Goal: Transaction & Acquisition: Purchase product/service

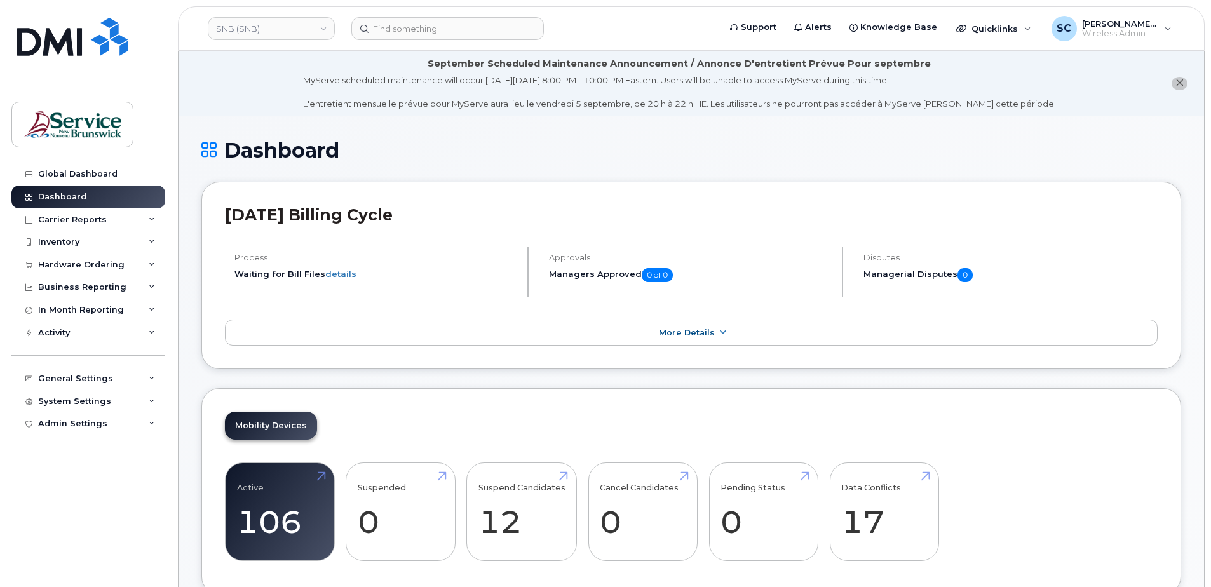
click at [462, 154] on h1 "Dashboard" at bounding box center [690, 150] width 979 height 22
click at [253, 21] on link "SNB (SNB)" at bounding box center [271, 28] width 127 height 23
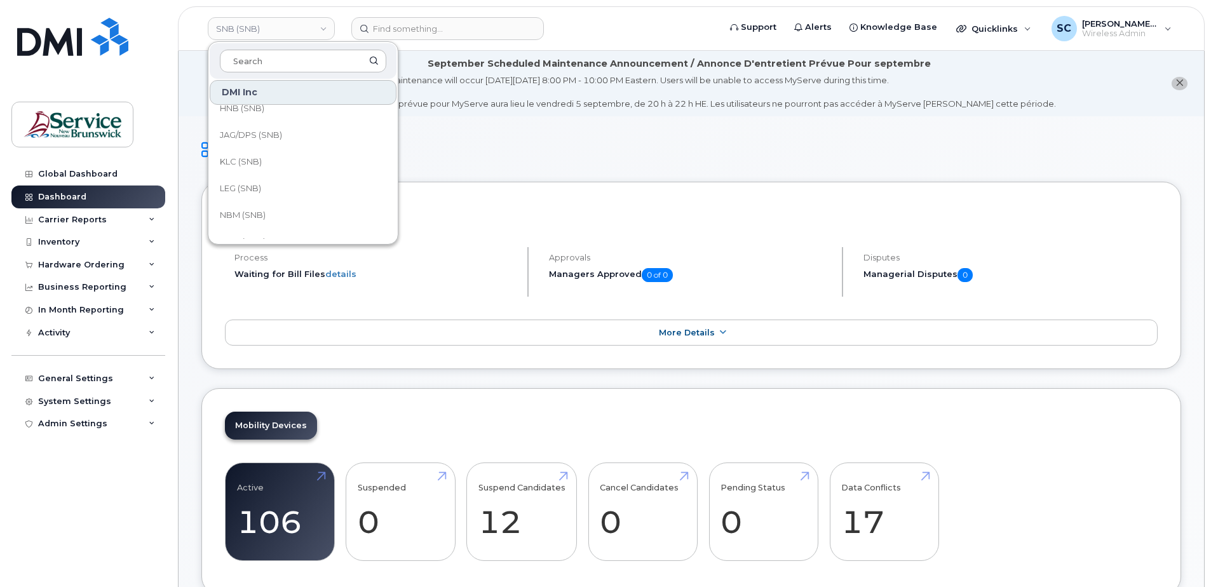
scroll to position [191, 0]
click at [289, 118] on link "JAG/DPS (SNB)" at bounding box center [303, 116] width 187 height 25
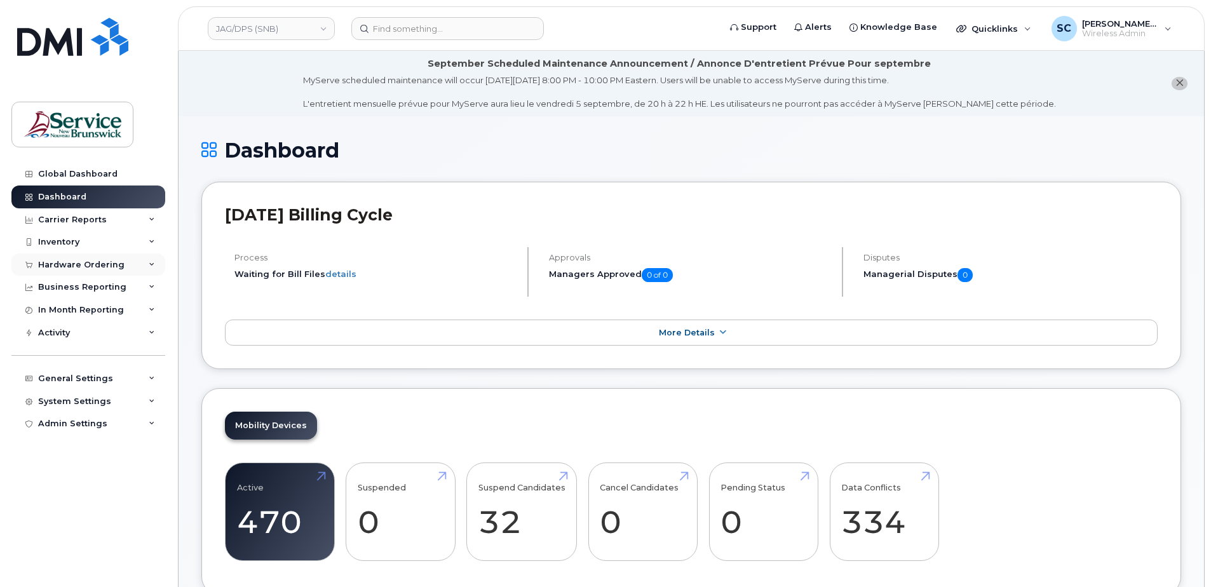
click at [135, 260] on div "Hardware Ordering" at bounding box center [88, 264] width 154 height 23
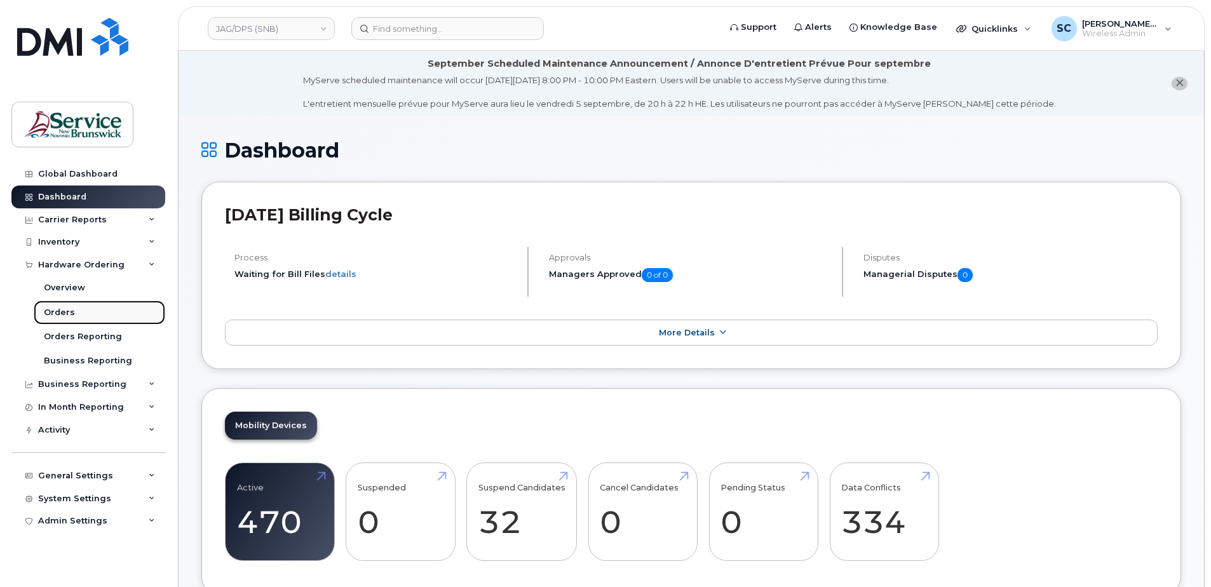
click at [68, 314] on div "Orders" at bounding box center [59, 312] width 31 height 11
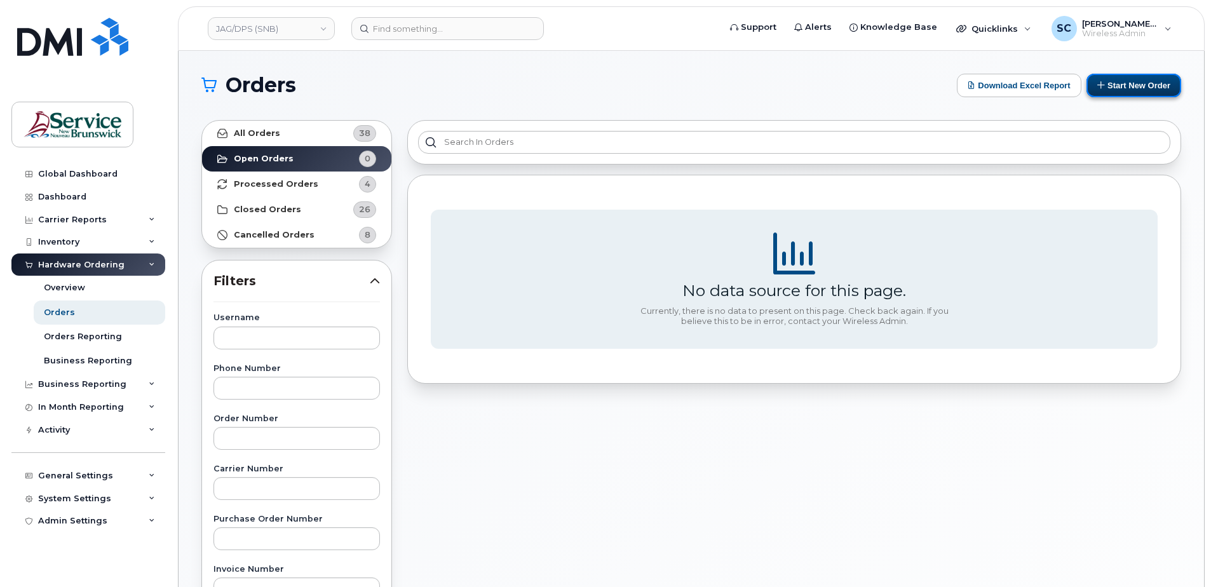
click at [1122, 91] on button "Start New Order" at bounding box center [1133, 86] width 95 height 24
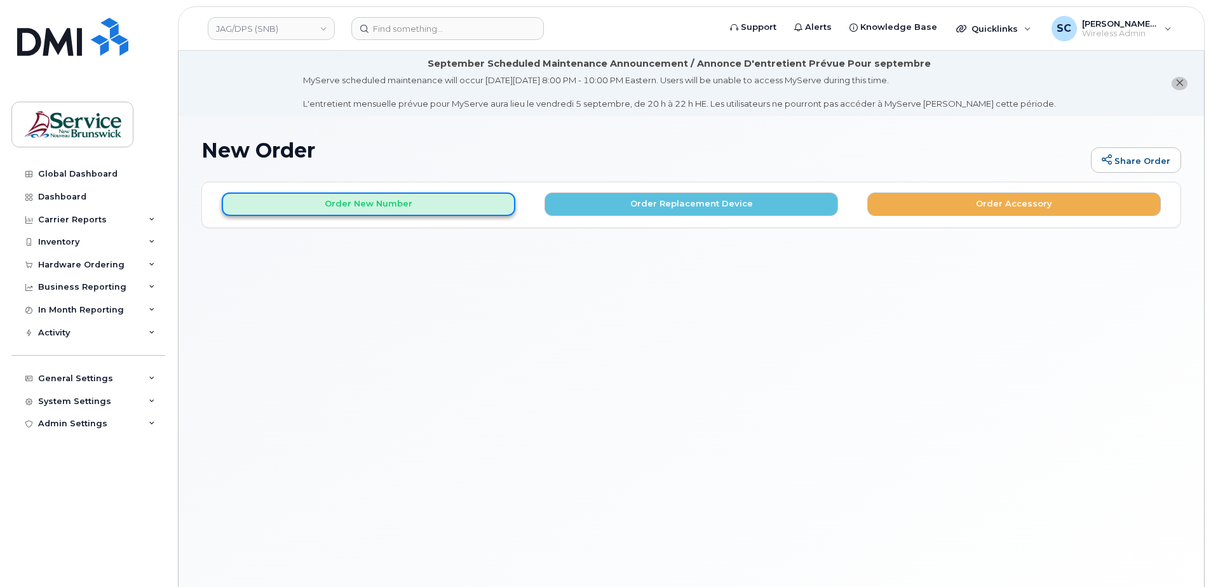
click at [408, 208] on button "Order New Number" at bounding box center [368, 204] width 293 height 24
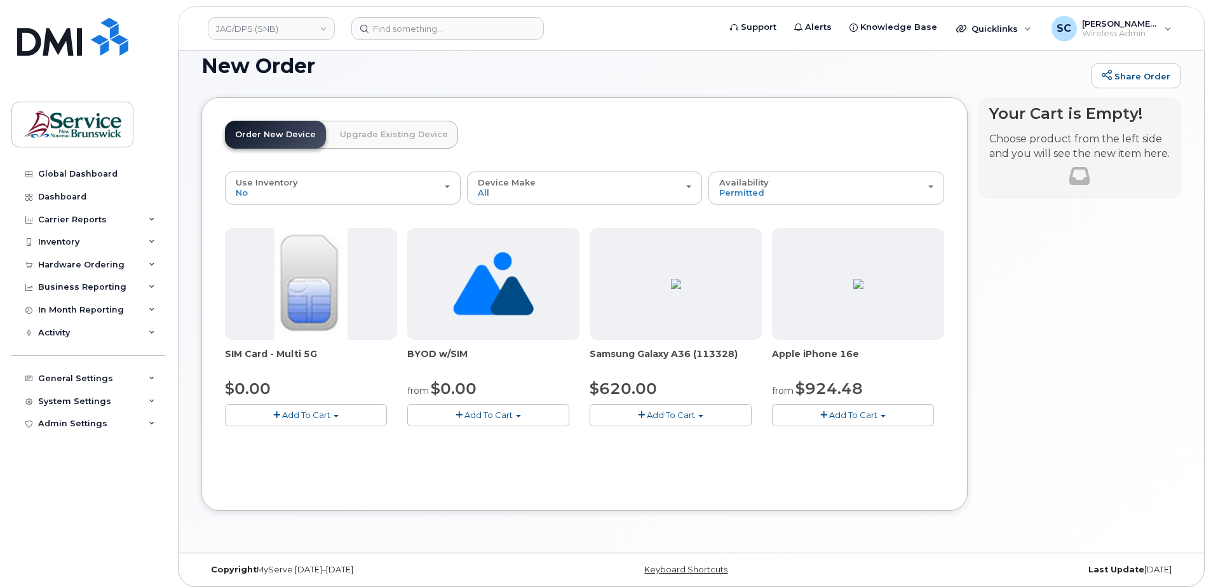
scroll to position [91, 0]
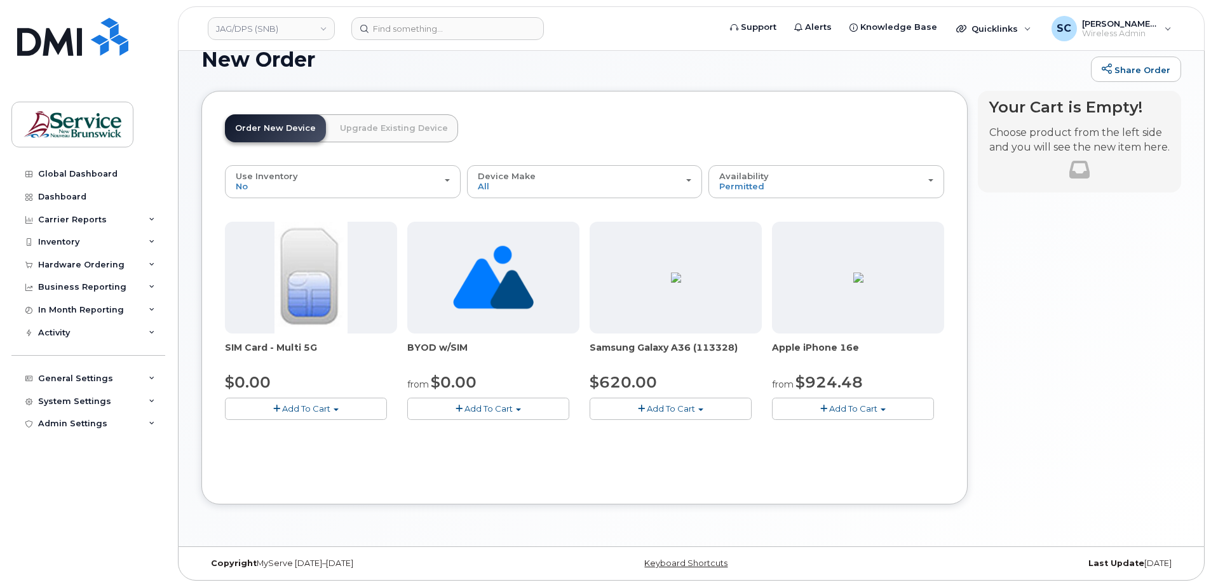
click at [875, 413] on span "Add To Cart" at bounding box center [853, 408] width 48 height 10
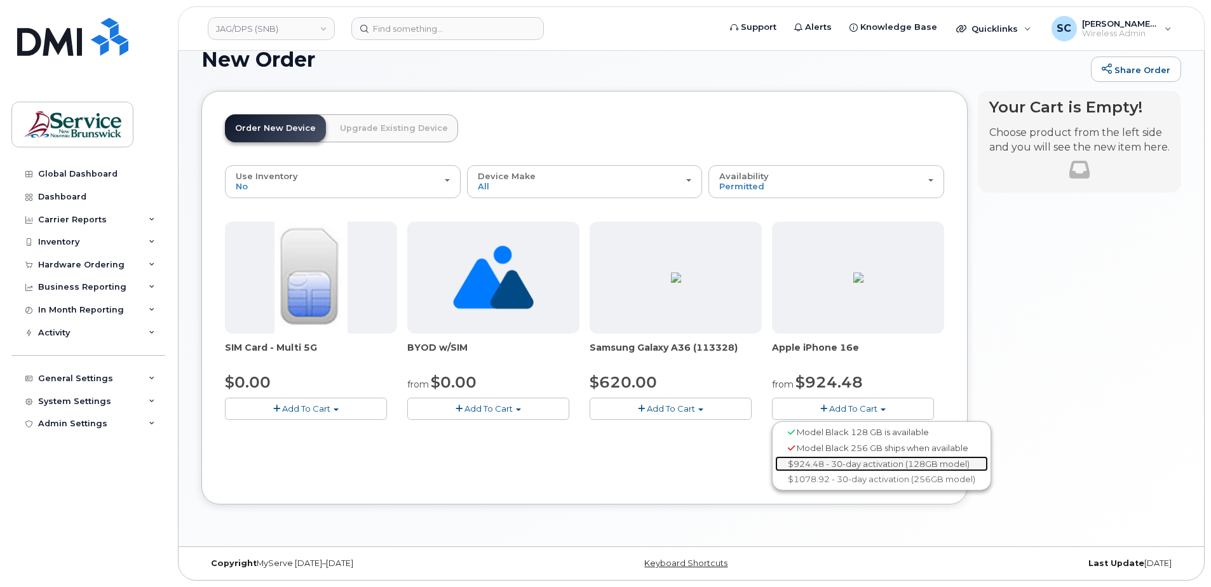
click at [854, 463] on link "$924.48 - 30-day activation (128GB model)" at bounding box center [881, 464] width 213 height 16
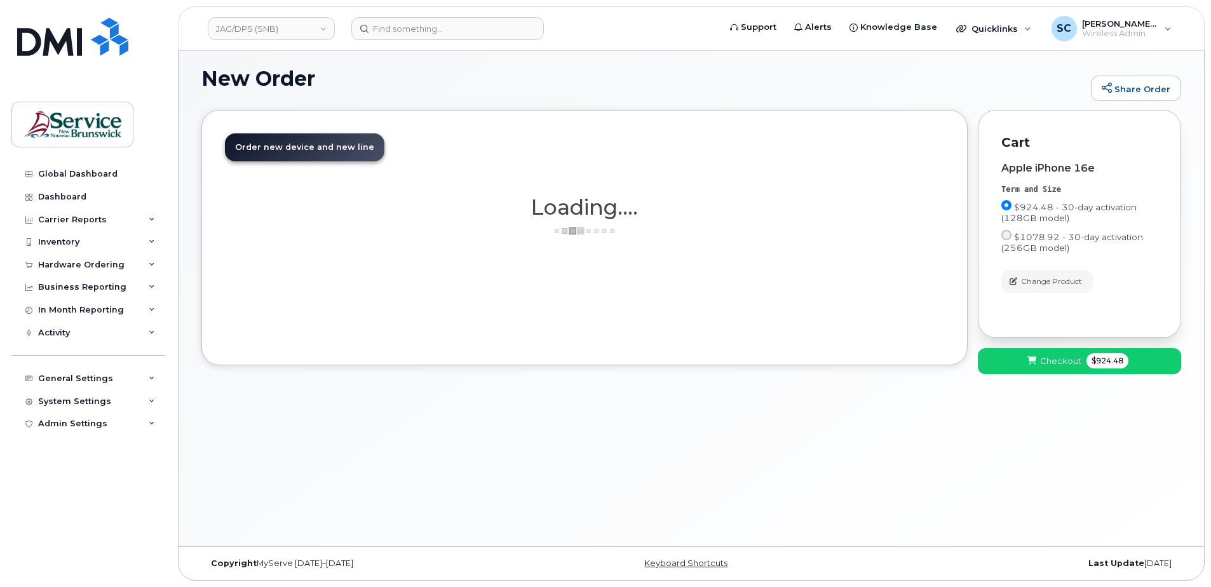
scroll to position [72, 0]
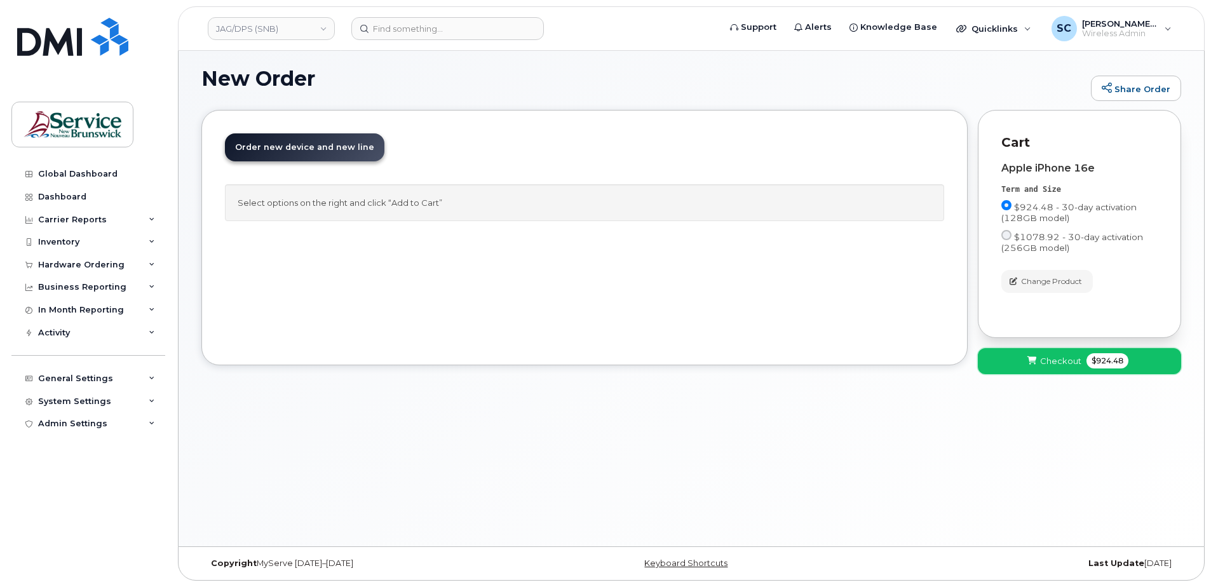
click at [1047, 367] on span "Checkout" at bounding box center [1060, 361] width 41 height 12
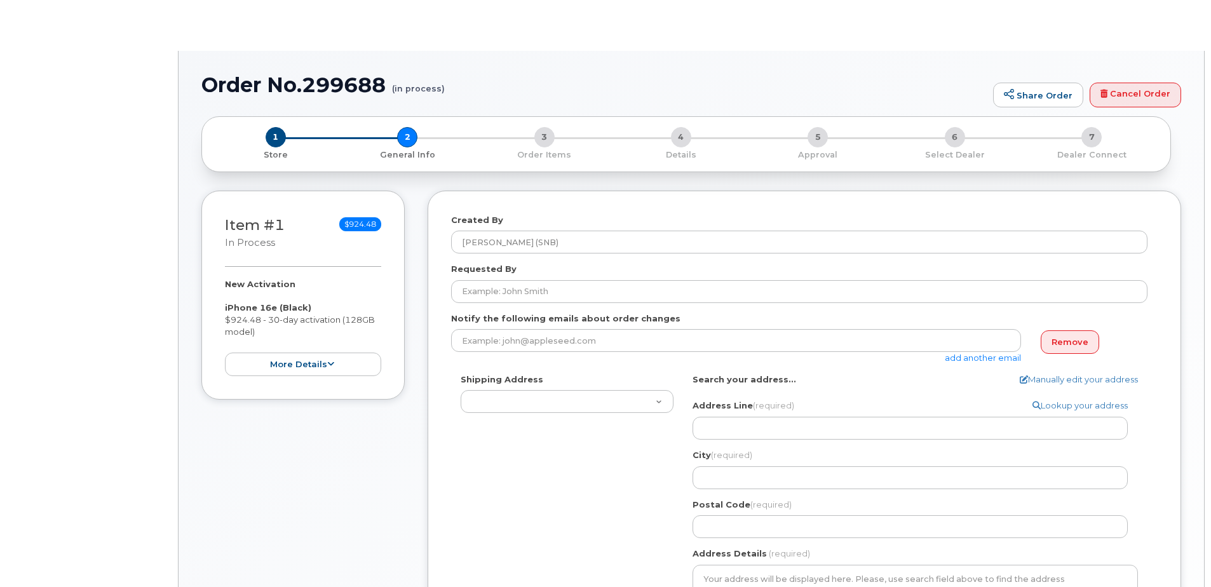
select select
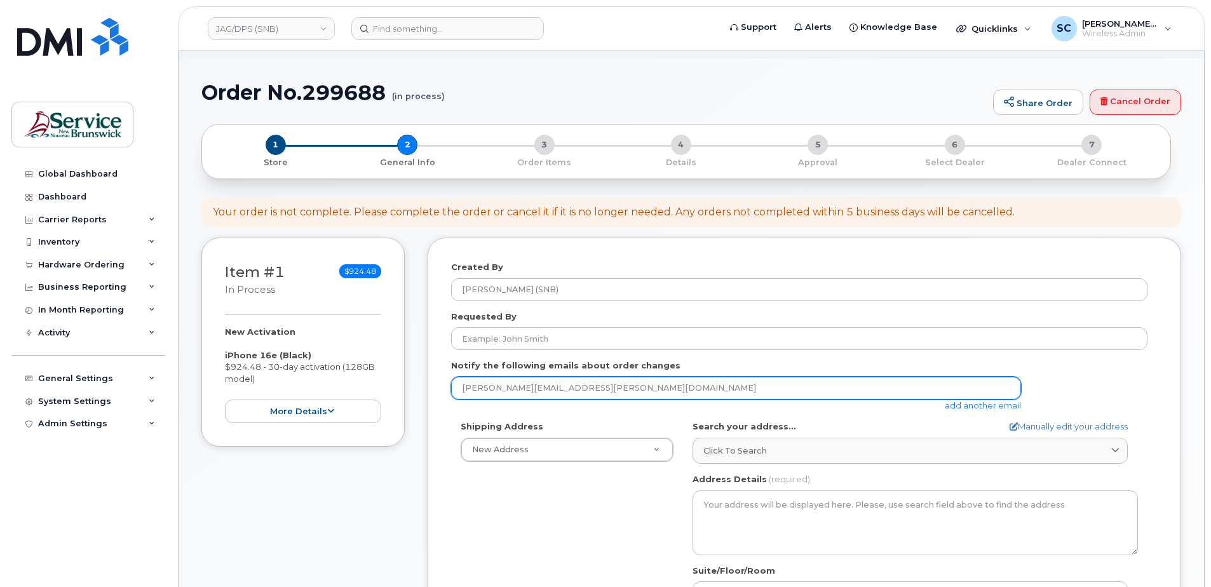
scroll to position [127, 0]
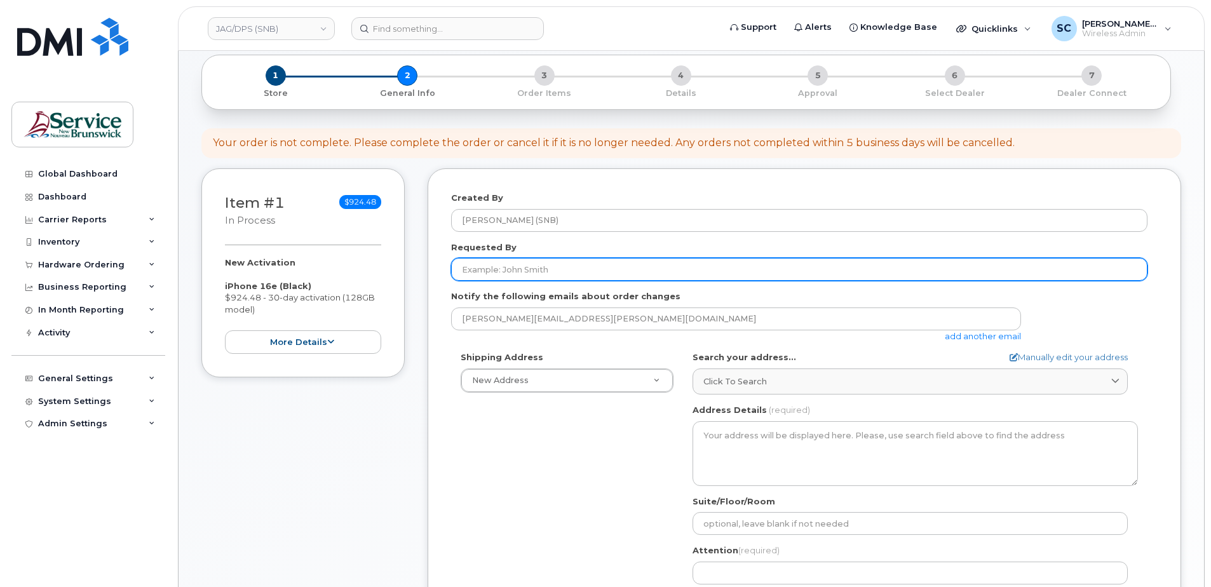
click at [548, 259] on input "Requested By" at bounding box center [799, 269] width 696 height 23
paste input "Andrew.Pollabauer2@gnb.ca"
type input "Andrew.Pollabauer2@gnb.ca"
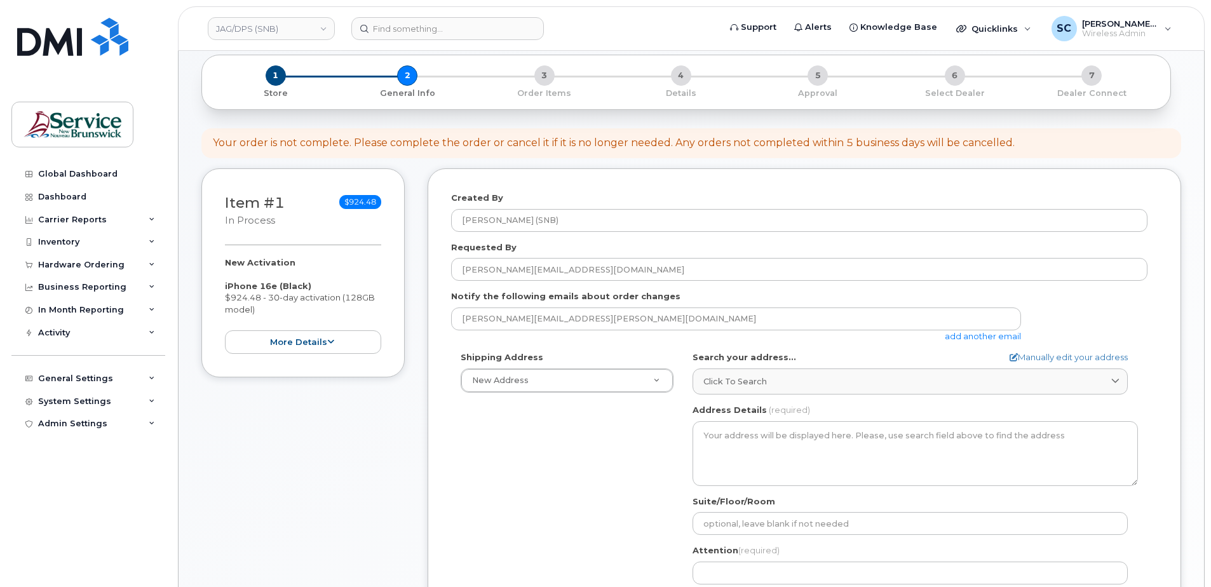
click at [535, 405] on div "Shipping Address New Address New Address 01 - SNB - IT Services Sartain MacDona…" at bounding box center [799, 497] width 696 height 292
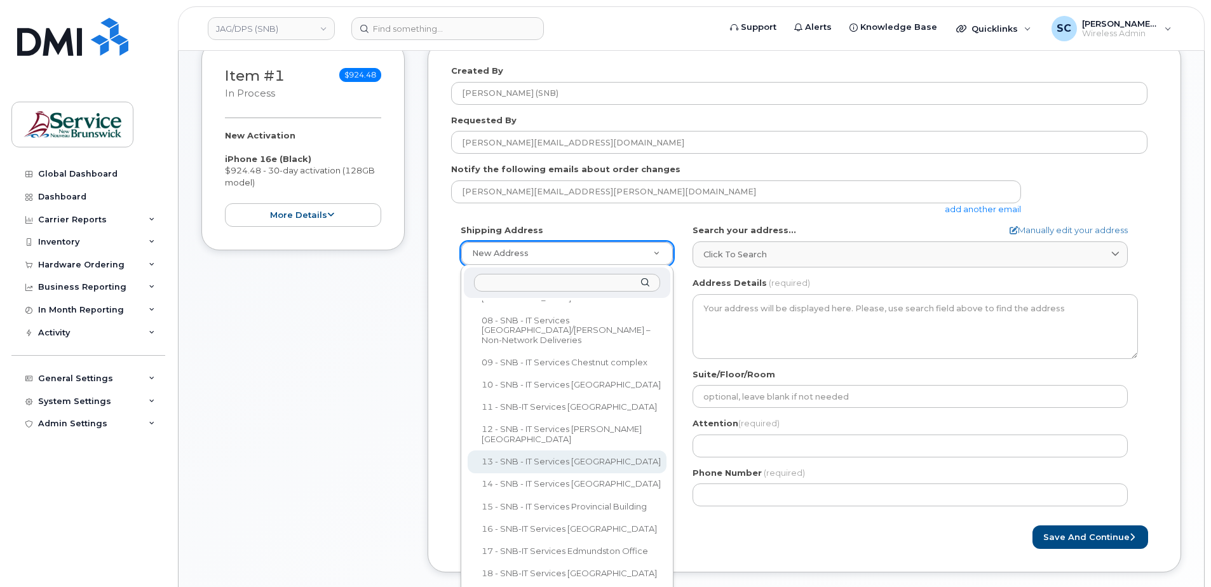
scroll to position [254, 0]
select select
type textarea "15 King Sq N Saint John New Brunswick E2L 1E6"
type input "Cory Ducey"
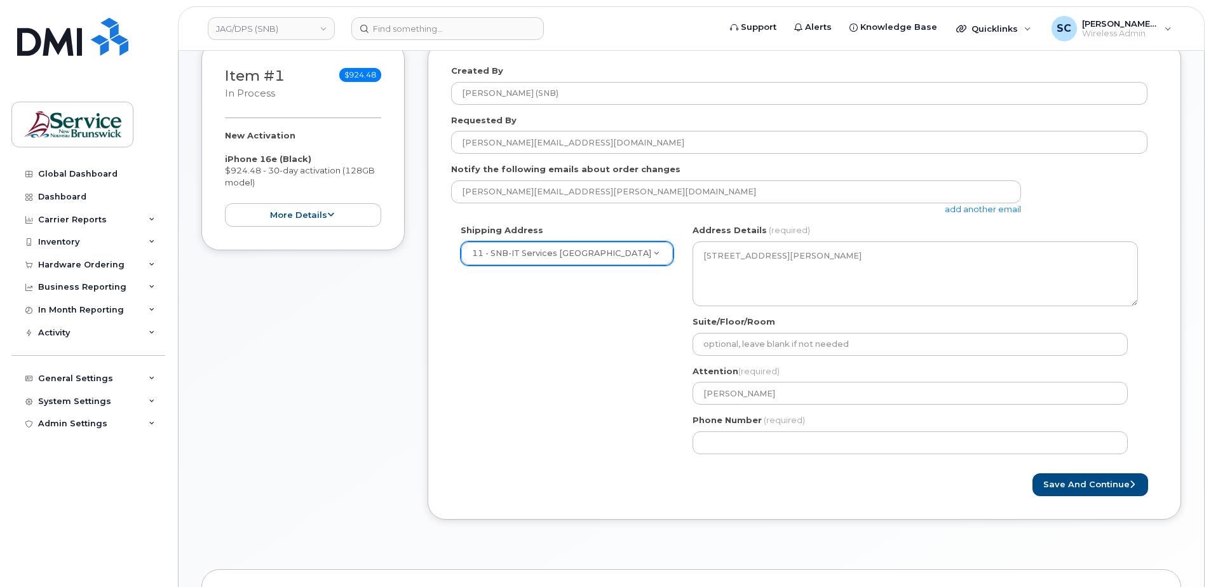
click at [665, 365] on div "Shipping Address 11 - SNB-IT Services King's Square New Address 01 - SNB - IT S…" at bounding box center [799, 343] width 696 height 239
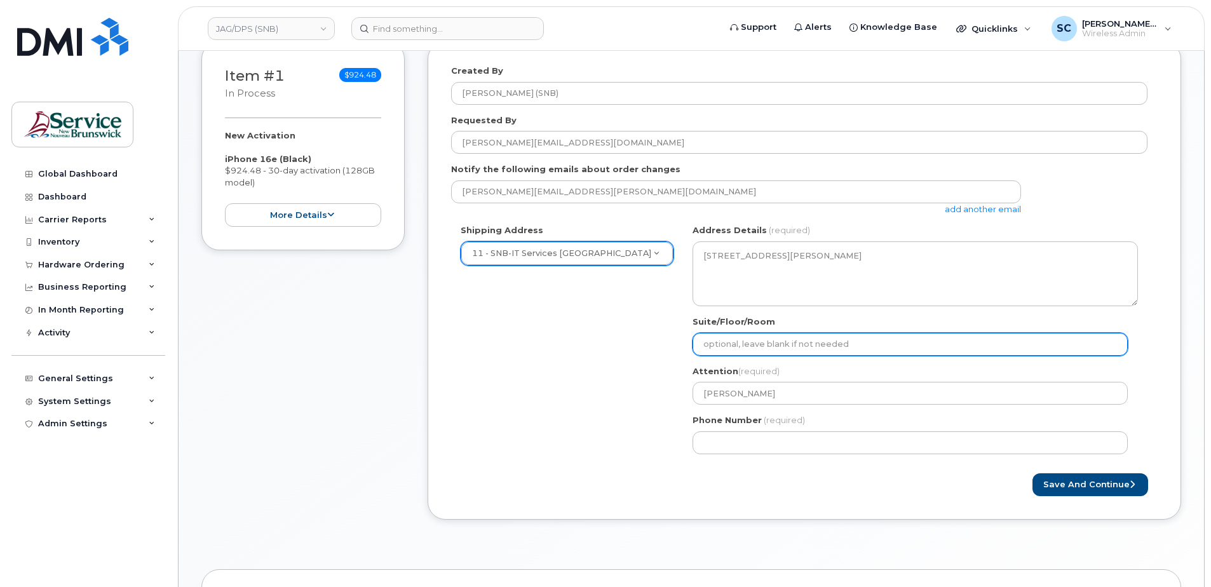
click at [858, 344] on input "Suite/Floor/Room" at bounding box center [909, 344] width 435 height 23
paste input "WO0000000484241"
select select
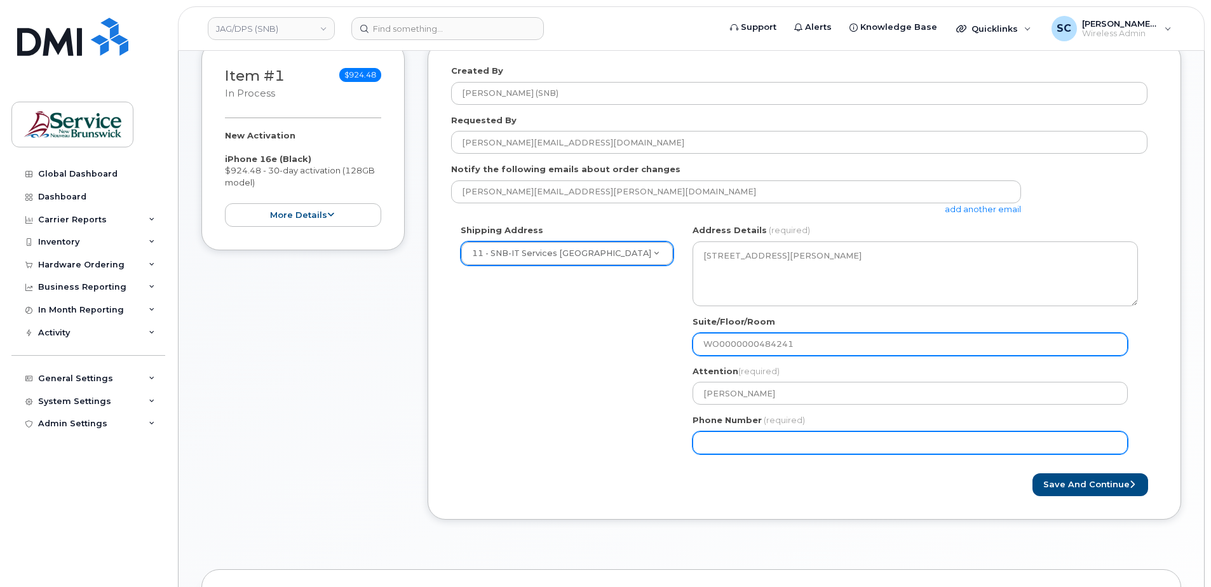
type input "WO0000000484241"
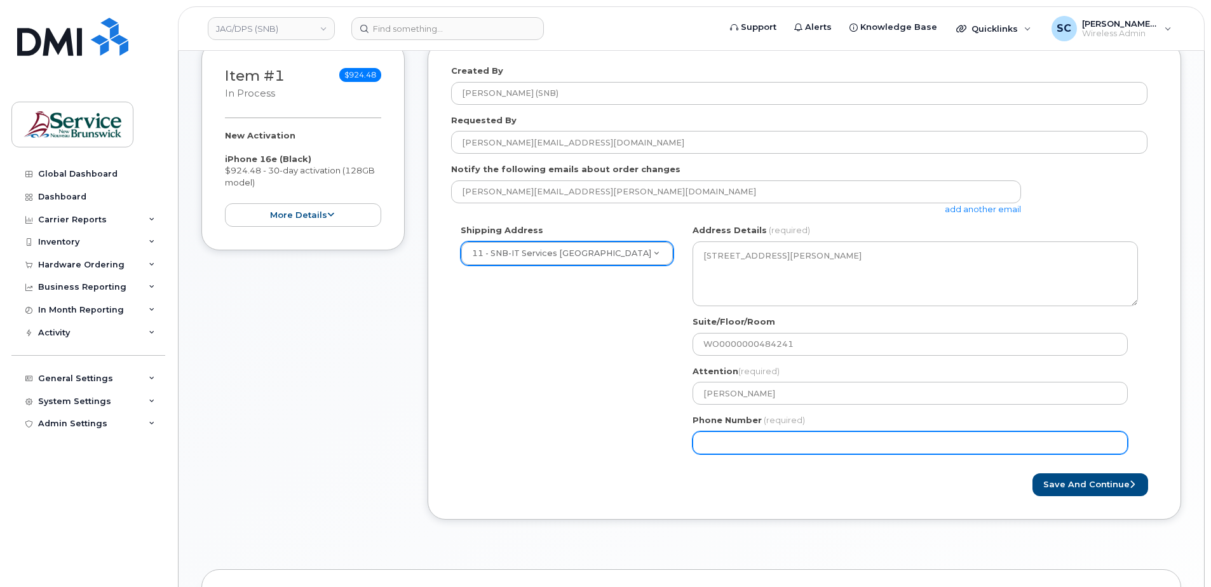
click at [693, 441] on input "Phone Number" at bounding box center [909, 442] width 435 height 23
type input "1234567890"
select select
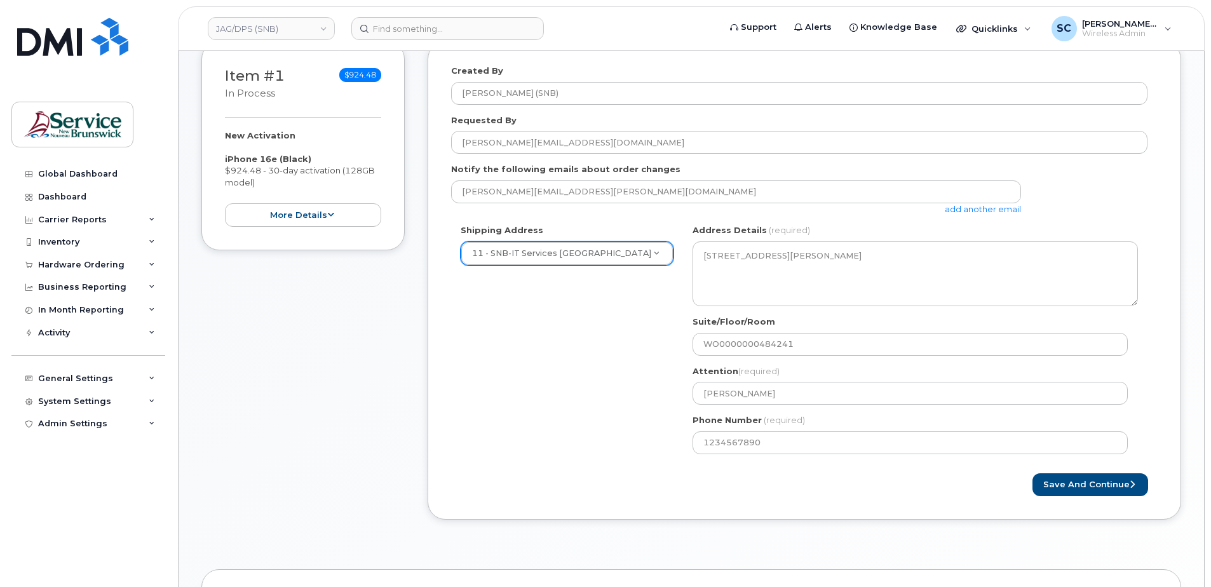
click at [637, 444] on div "Shipping Address 11 - SNB-IT Services King's Square New Address 01 - SNB - IT S…" at bounding box center [799, 343] width 696 height 239
click at [1105, 484] on button "Save and Continue" at bounding box center [1090, 485] width 116 height 24
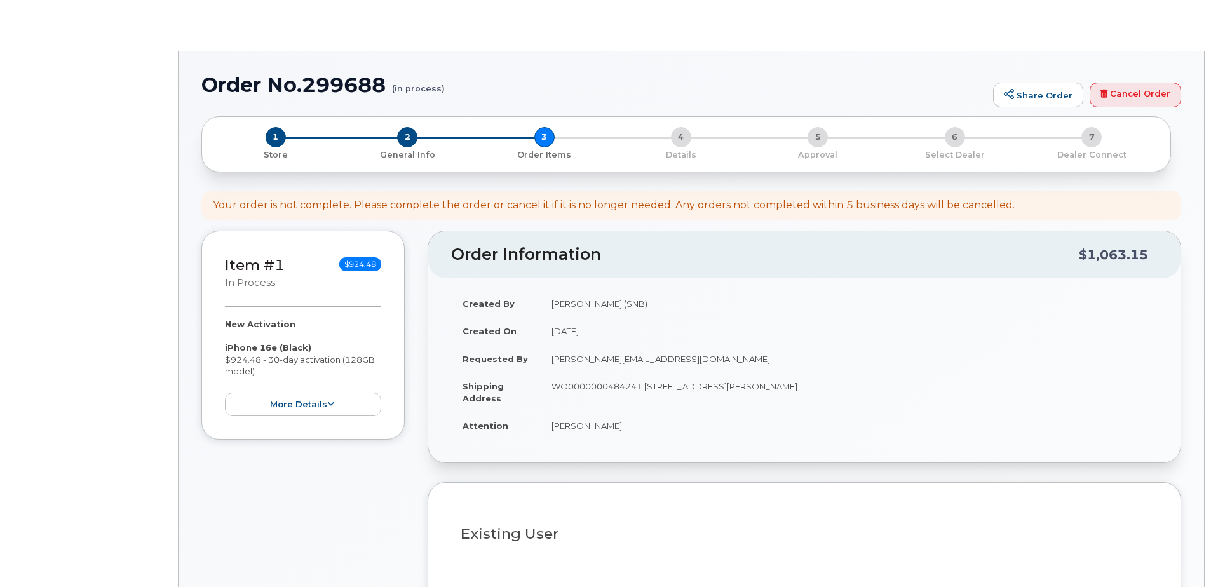
select select
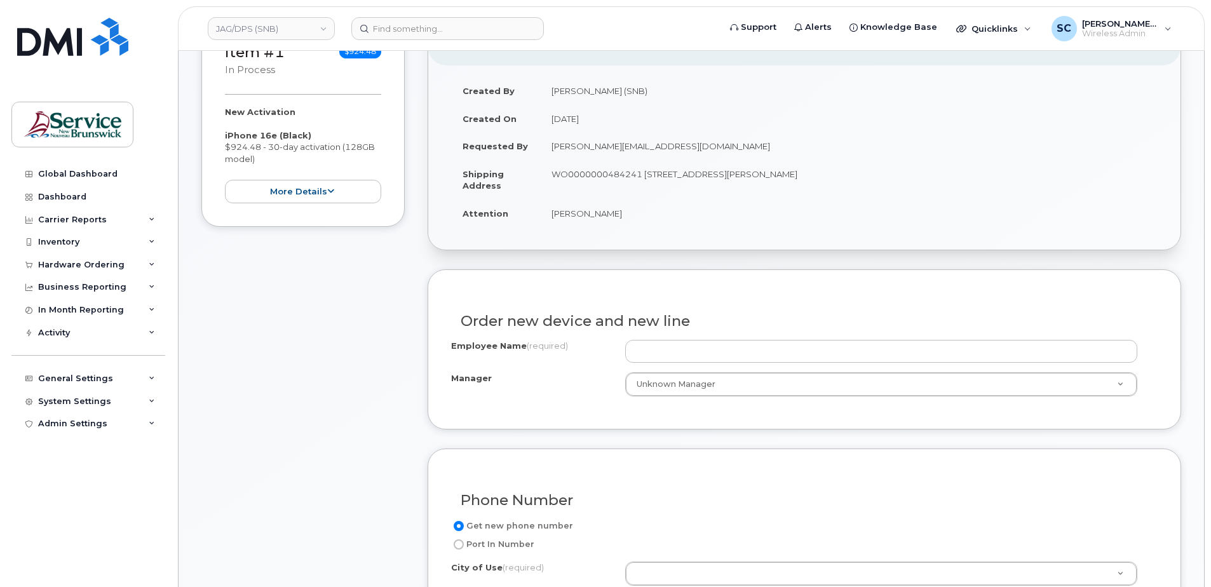
scroll to position [318, 0]
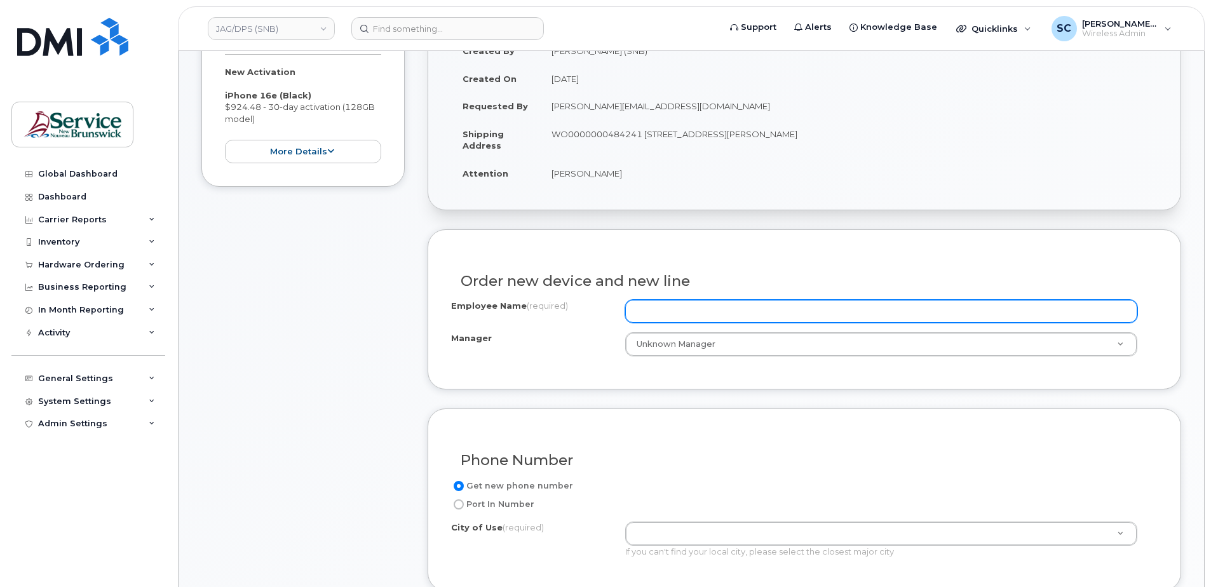
click at [657, 309] on input "Employee Name (required)" at bounding box center [881, 311] width 512 height 23
paste input "Andrew Pollabauer"
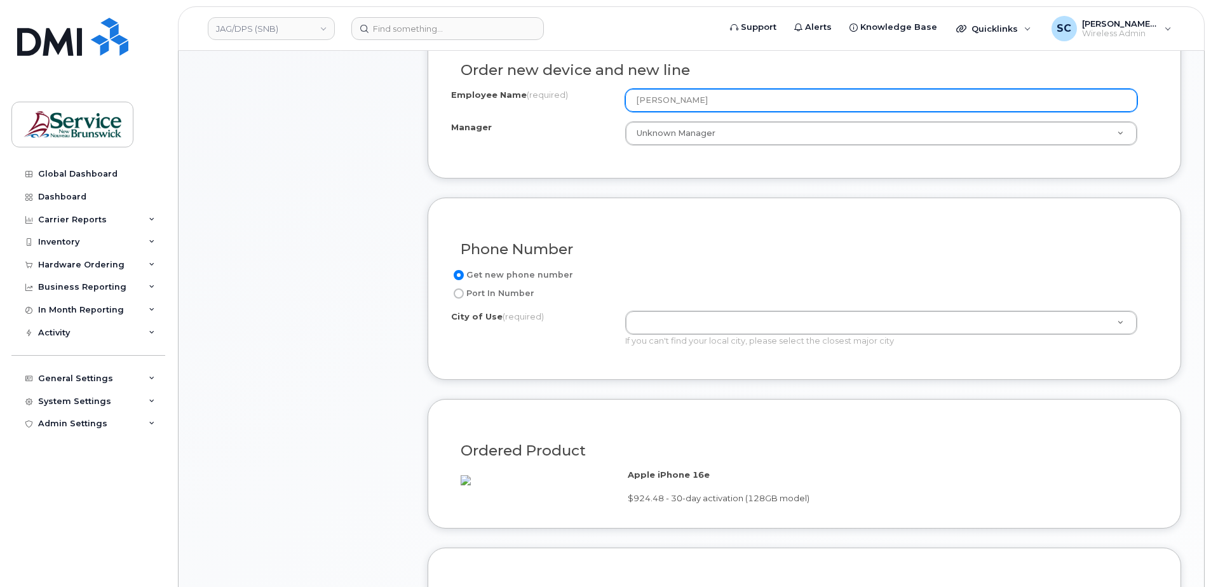
scroll to position [572, 0]
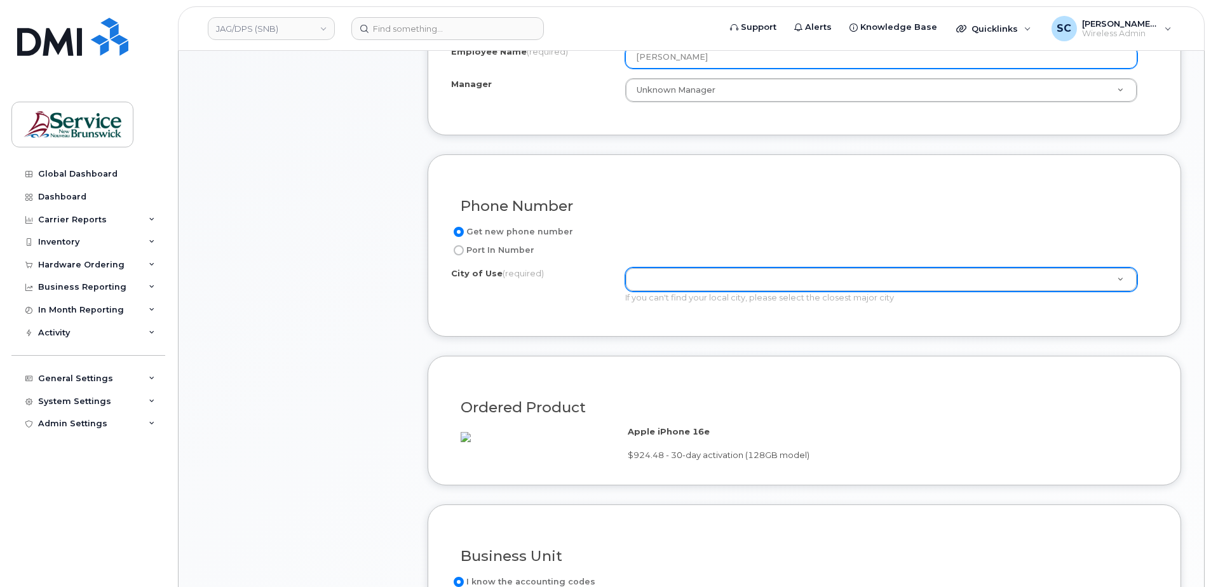
type input "Andrew Pollabauer"
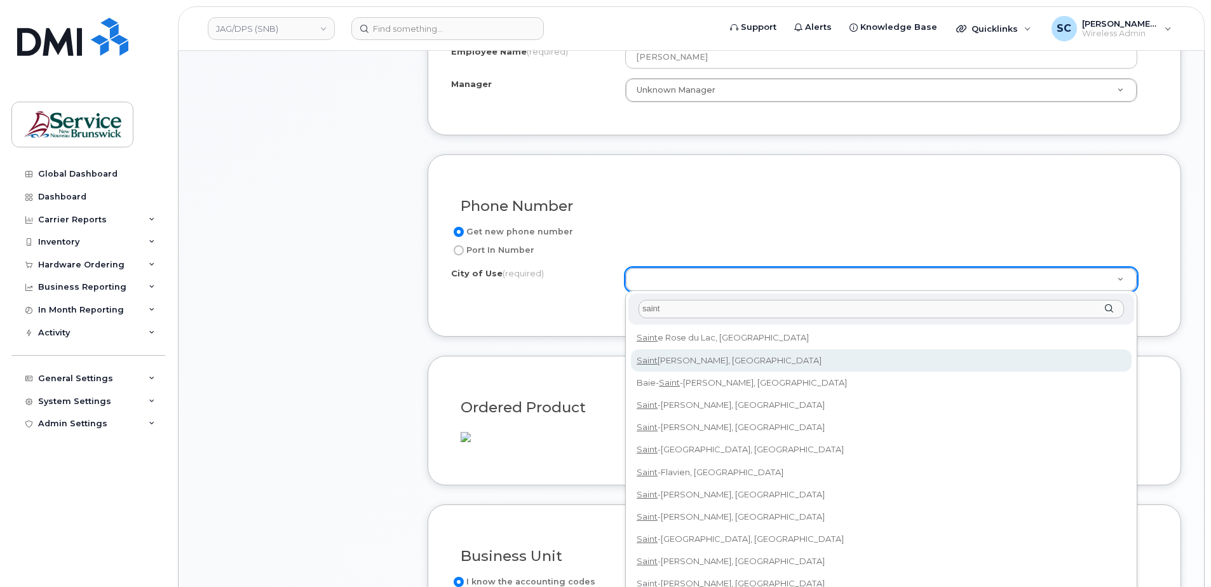
type input "saint"
type input "2008"
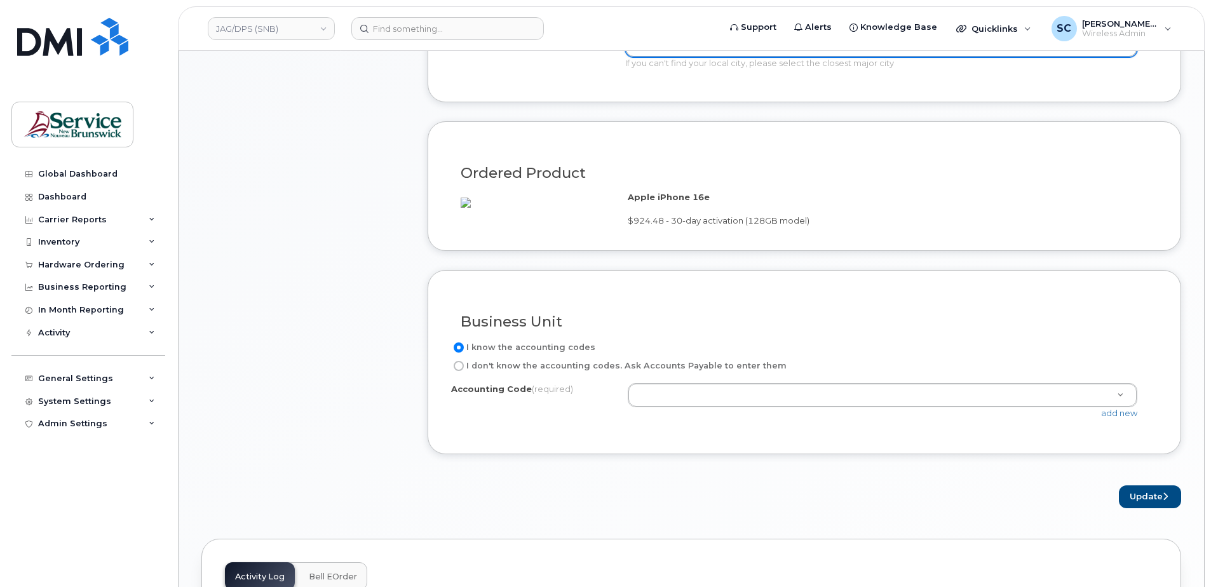
scroll to position [826, 0]
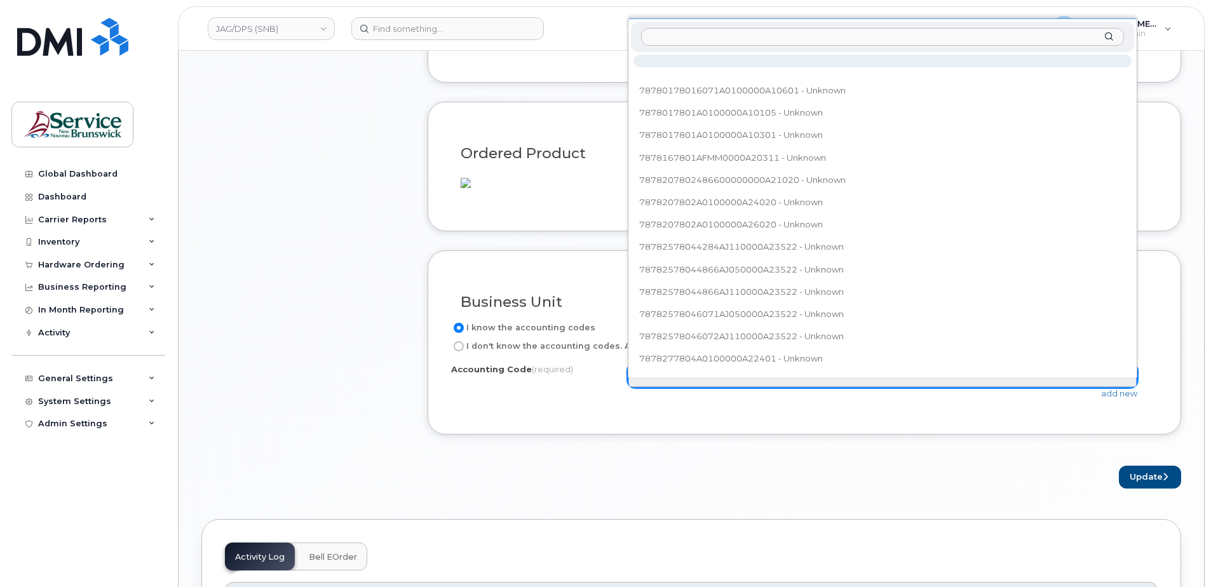
type input "78.7825.7804.4866.AJ08.0000.A23522"
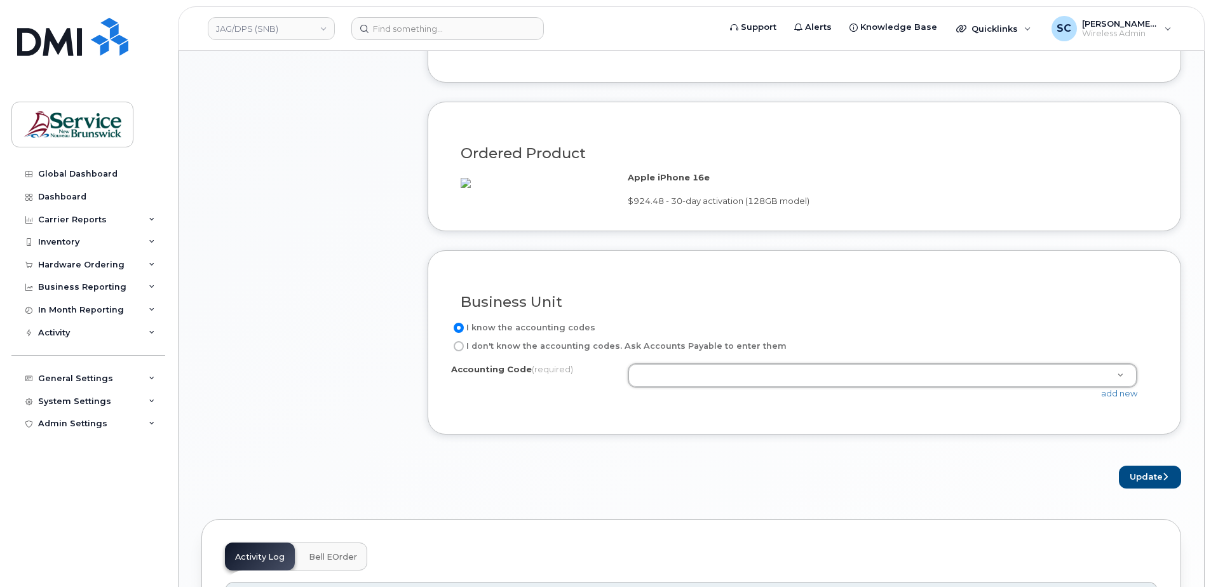
drag, startPoint x: 769, startPoint y: 439, endPoint x: 1129, endPoint y: 416, distance: 360.2
click at [1132, 398] on link "add new" at bounding box center [1119, 393] width 36 height 10
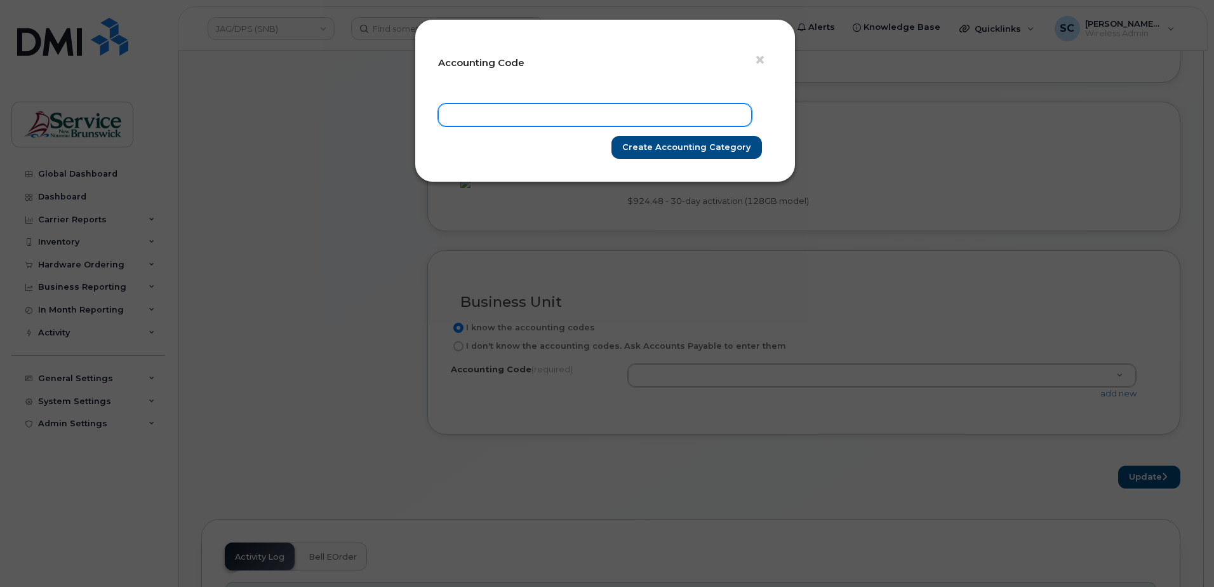
drag, startPoint x: 607, startPoint y: 112, endPoint x: 613, endPoint y: 116, distance: 7.8
click at [607, 112] on input "text" at bounding box center [595, 115] width 314 height 23
paste input "78.7825.7804.4866.AJ08.0000.A23522"
type input "78.7825.7804.4866.AJ08.0000.A23522"
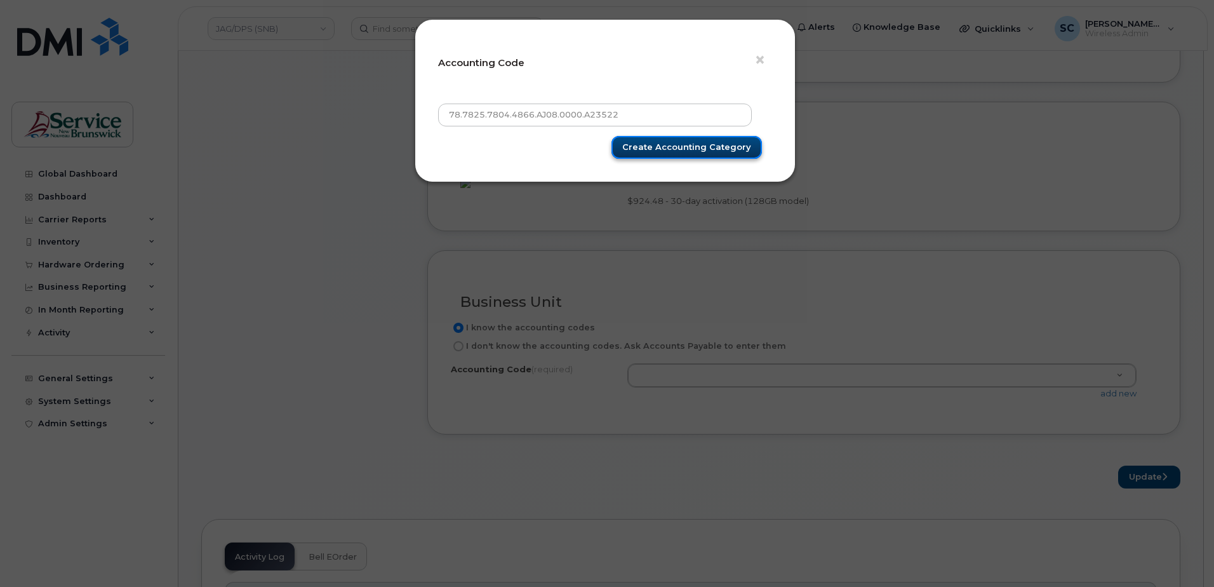
click at [710, 145] on input "Create Accounting category" at bounding box center [687, 148] width 151 height 24
type input "Create Accounting category"
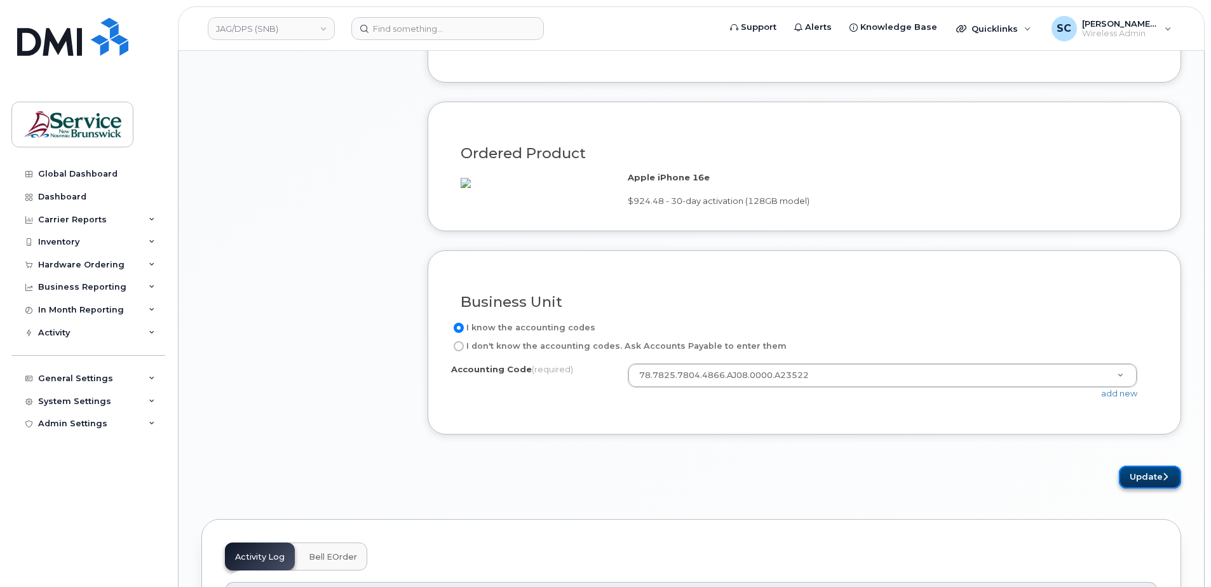
click at [1154, 489] on button "Update" at bounding box center [1150, 478] width 62 height 24
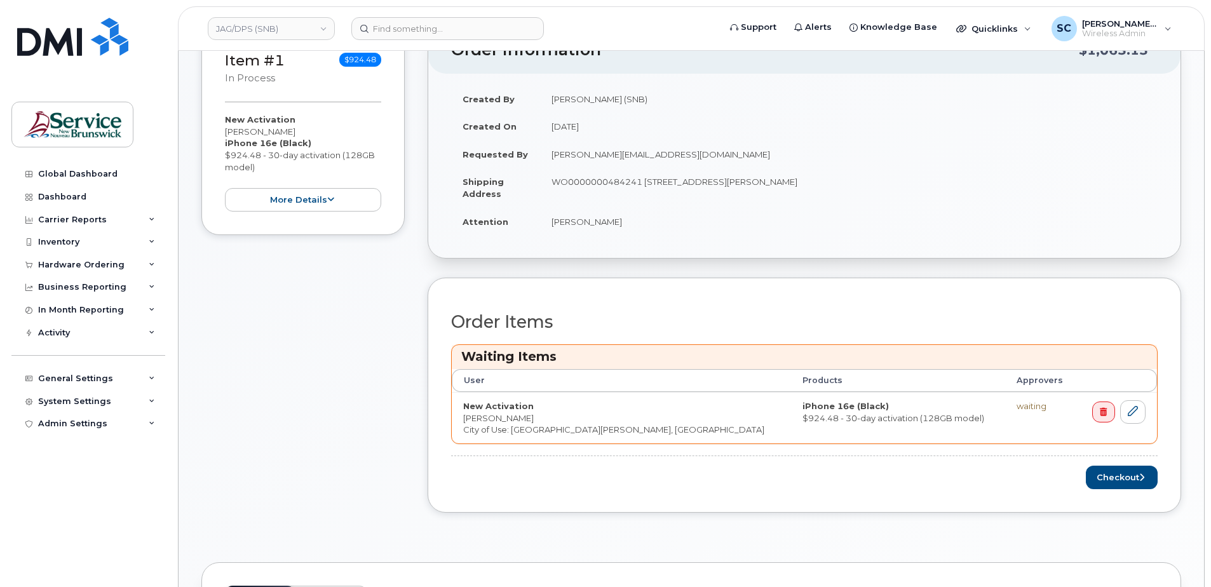
scroll to position [318, 0]
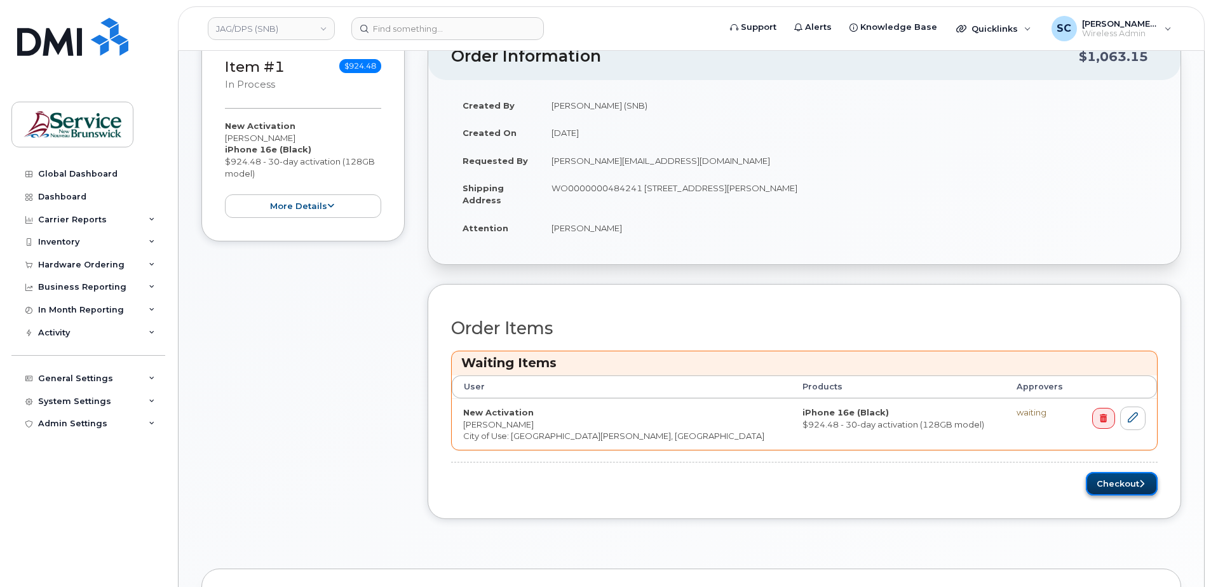
click at [1103, 485] on button "Checkout" at bounding box center [1122, 484] width 72 height 24
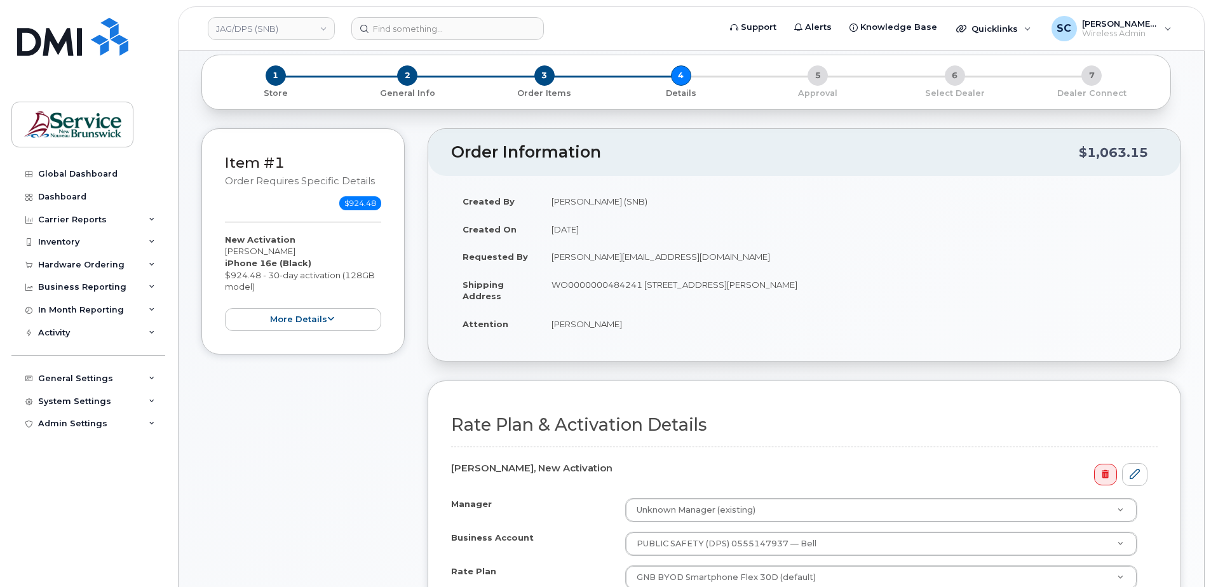
scroll to position [381, 0]
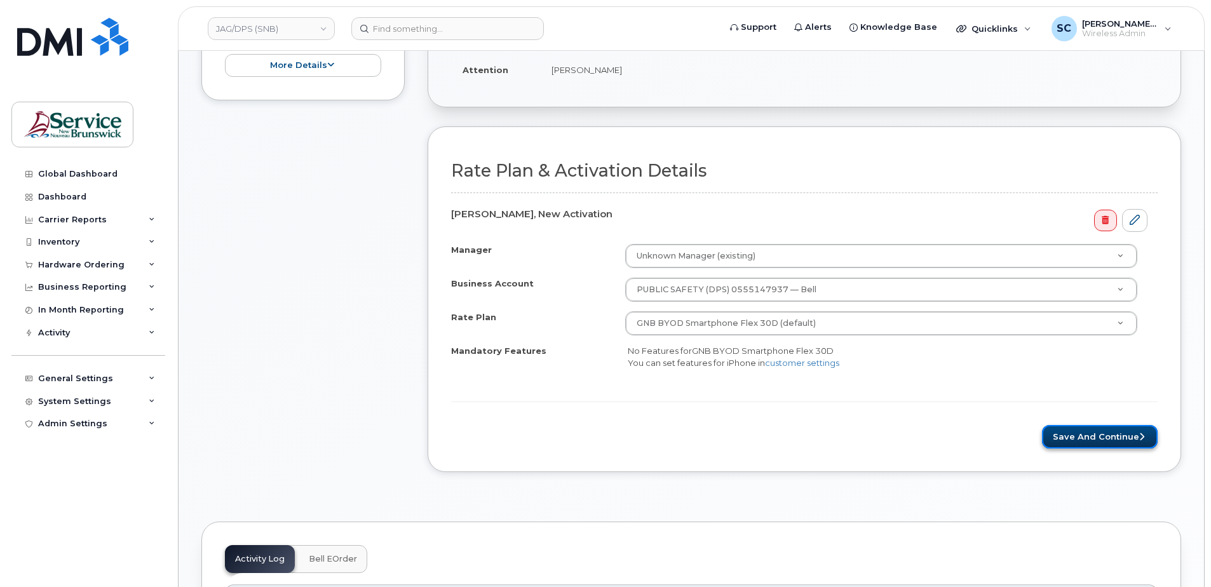
click at [1075, 436] on button "Save and Continue" at bounding box center [1100, 437] width 116 height 24
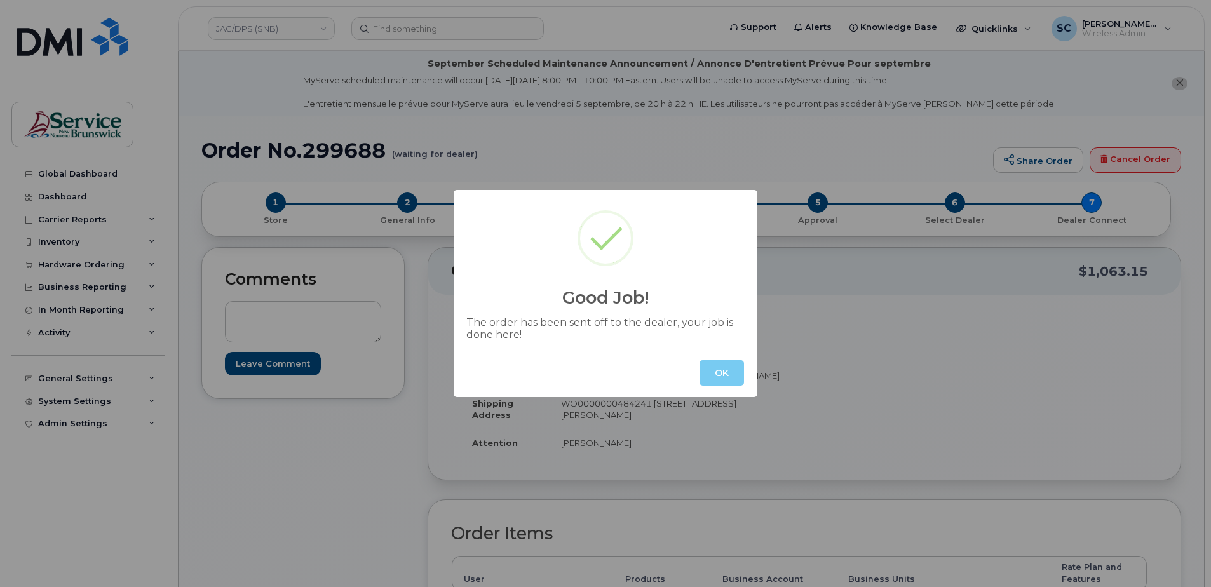
click at [717, 370] on button "OK" at bounding box center [721, 372] width 44 height 25
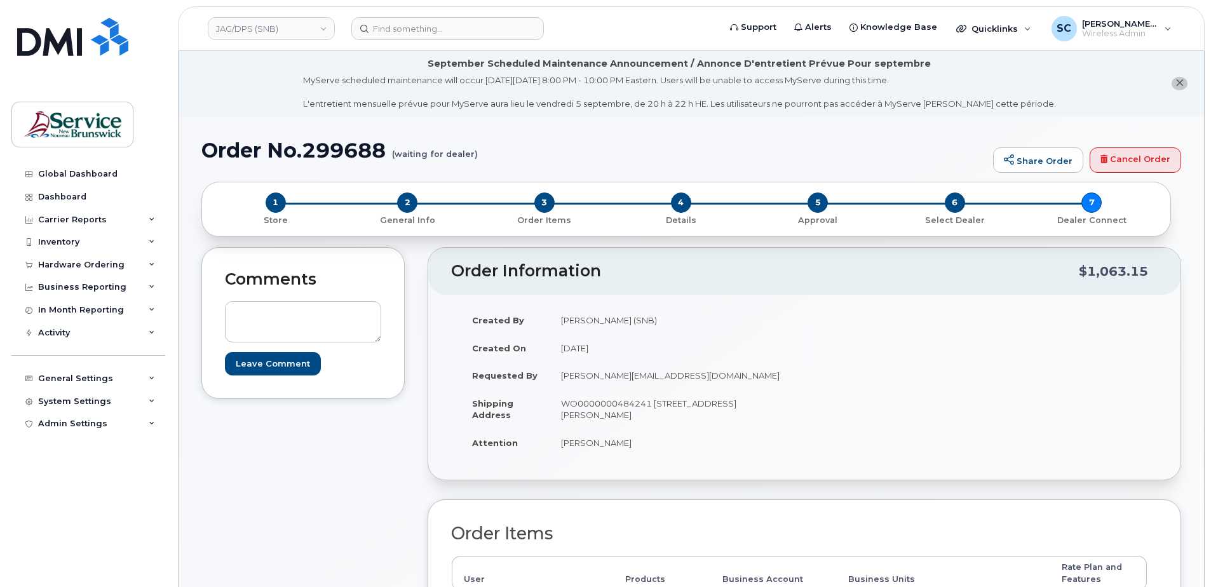
click at [362, 151] on h1 "Order No.299688 (waiting for dealer)" at bounding box center [593, 150] width 785 height 22
copy h1 "299688"
click at [111, 245] on div "Inventory" at bounding box center [88, 242] width 154 height 23
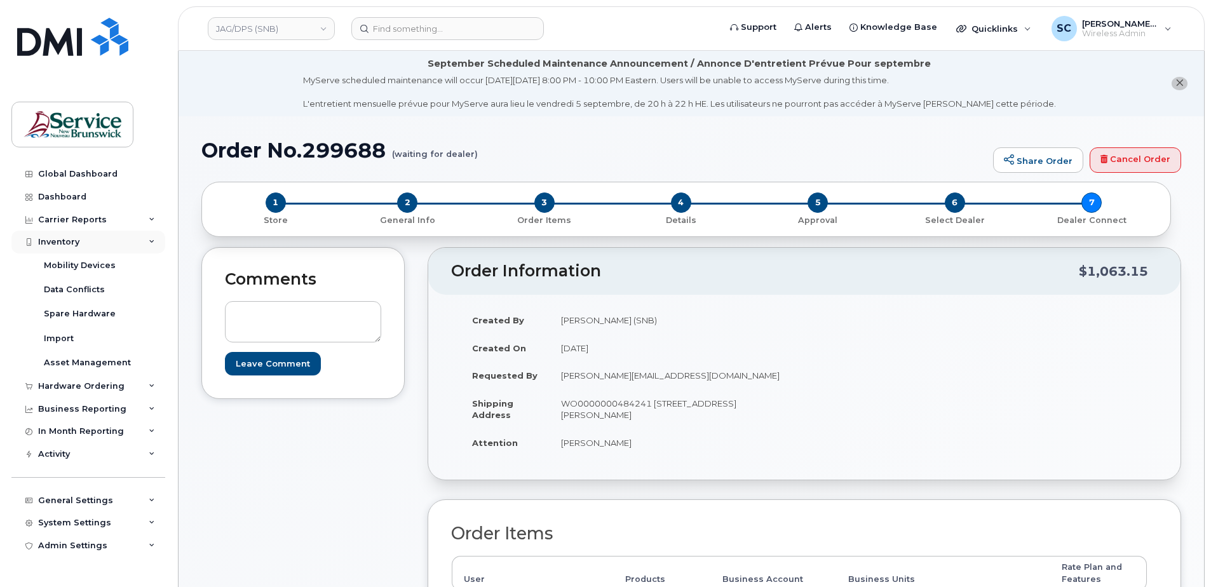
click at [74, 231] on div "Inventory" at bounding box center [88, 242] width 154 height 23
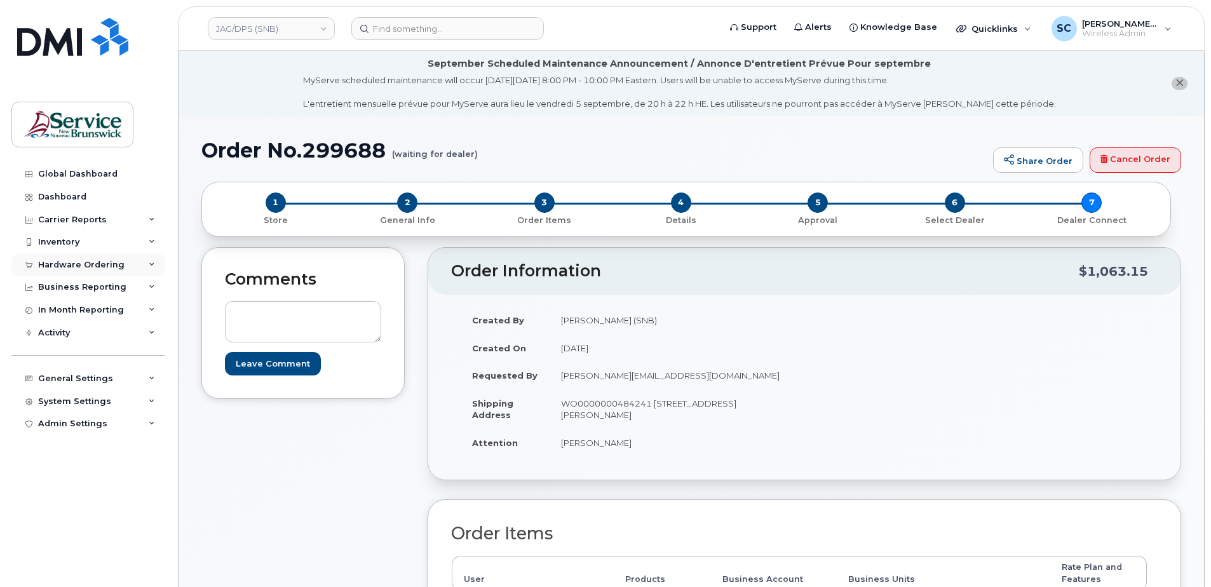
click at [80, 261] on div "Hardware Ordering" at bounding box center [81, 265] width 86 height 10
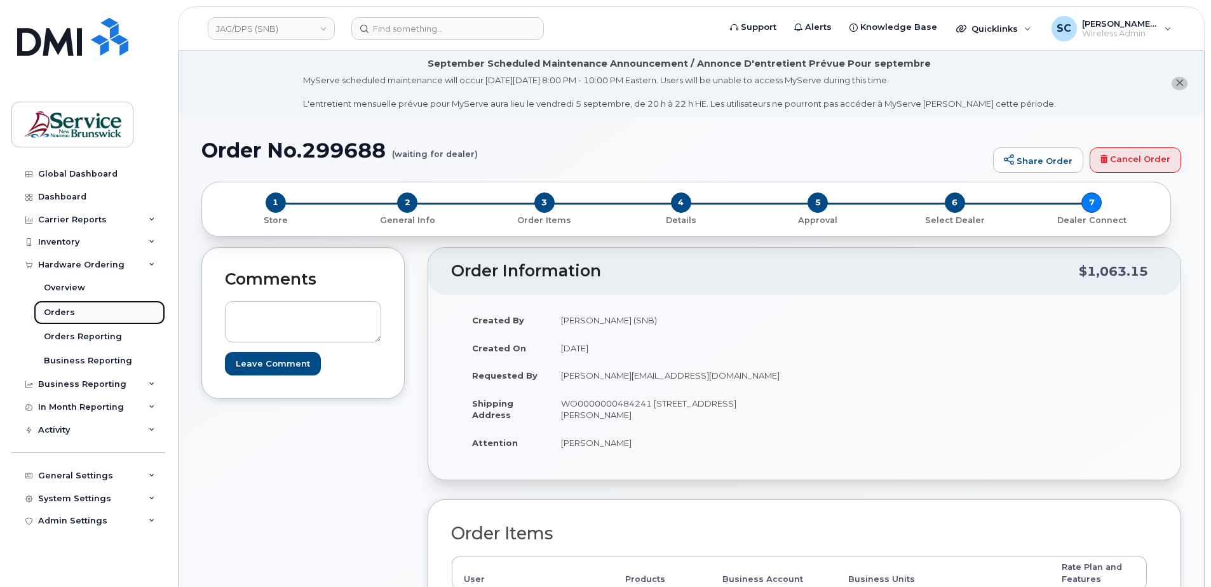
click at [65, 309] on div "Orders" at bounding box center [59, 312] width 31 height 11
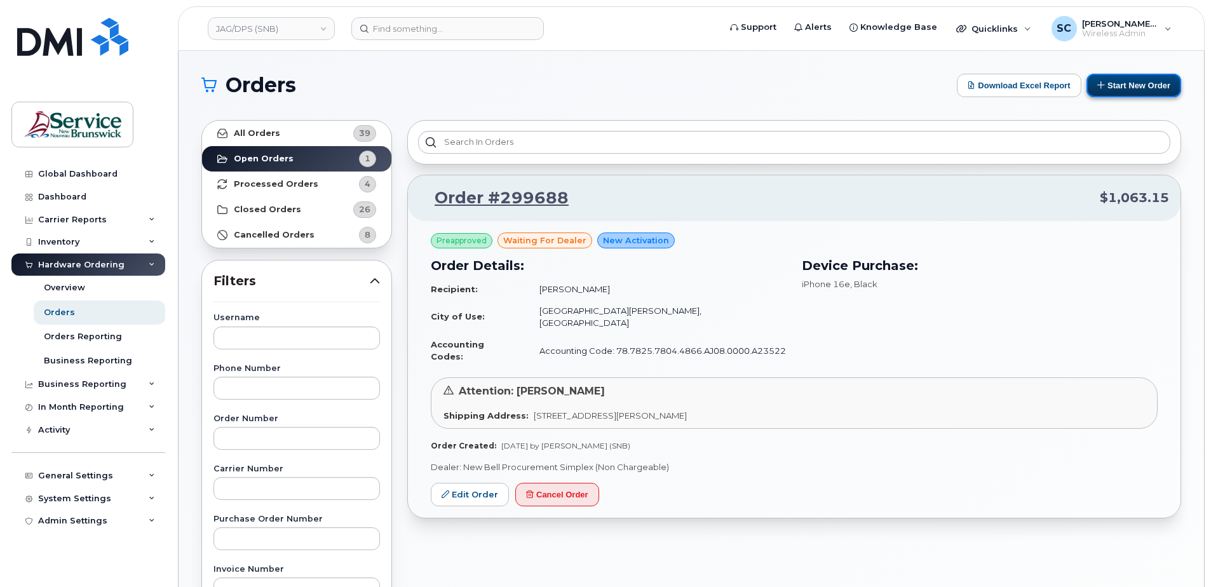
click at [1128, 85] on button "Start New Order" at bounding box center [1133, 86] width 95 height 24
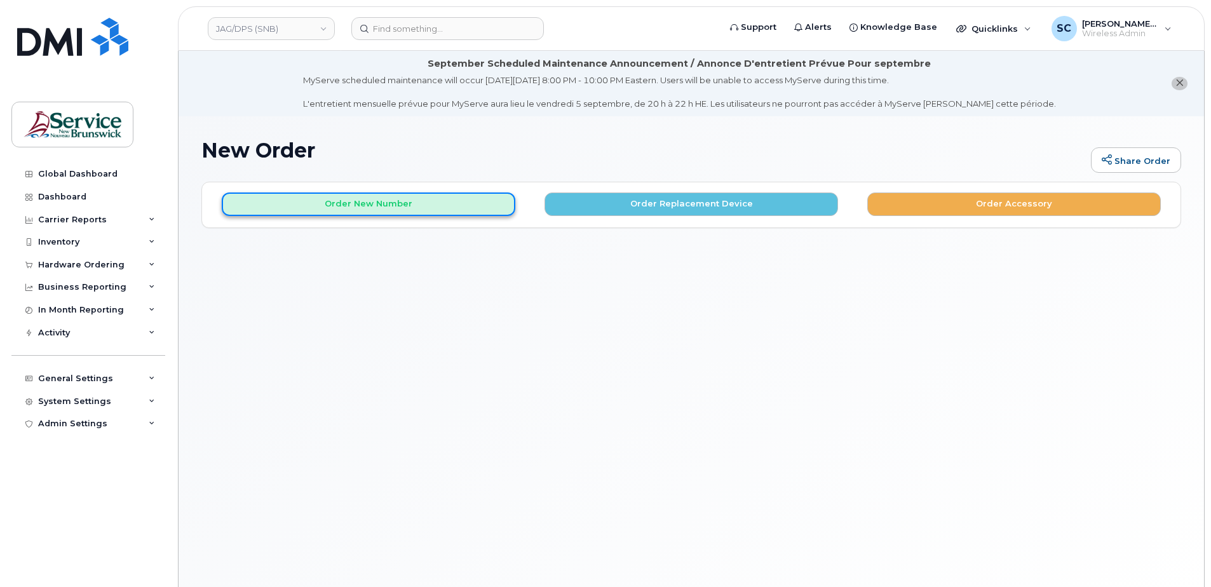
click at [382, 208] on button "Order New Number" at bounding box center [368, 204] width 293 height 24
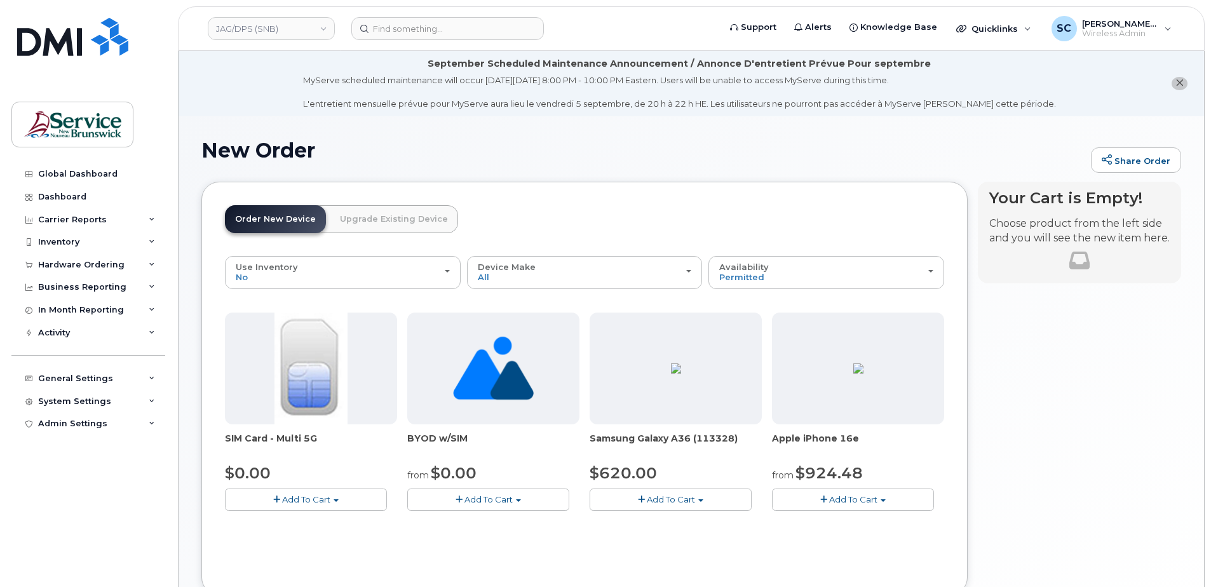
click at [696, 501] on button "Add To Cart" at bounding box center [670, 499] width 162 height 22
click at [682, 537] on link "$620.00 - 30-day activation (128GB model)" at bounding box center [696, 539] width 207 height 16
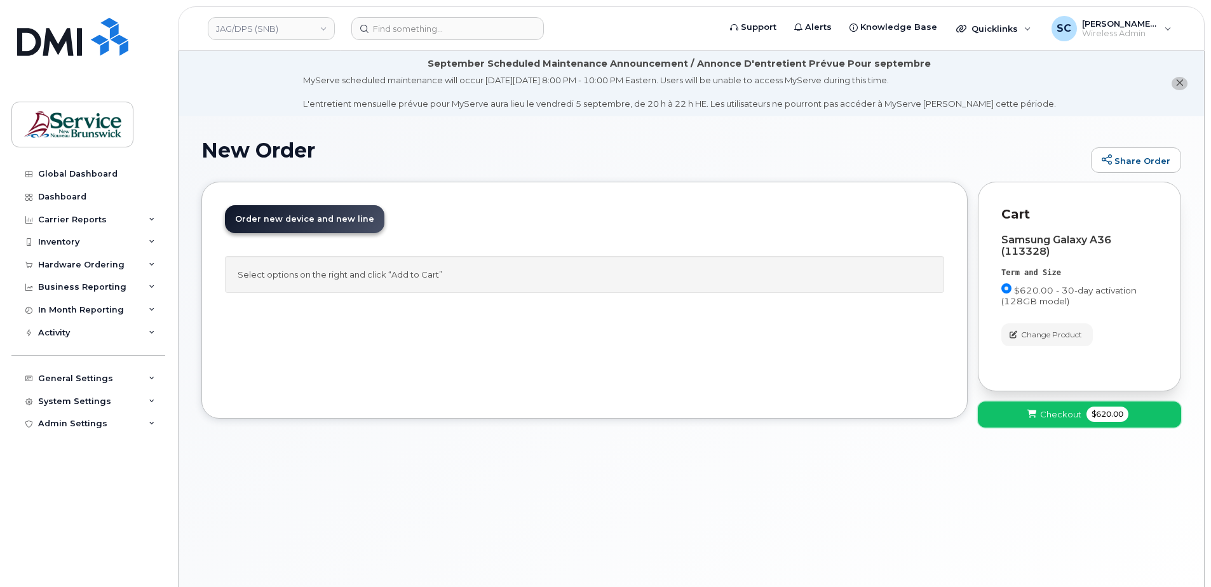
click at [1064, 419] on span "Checkout" at bounding box center [1060, 414] width 41 height 12
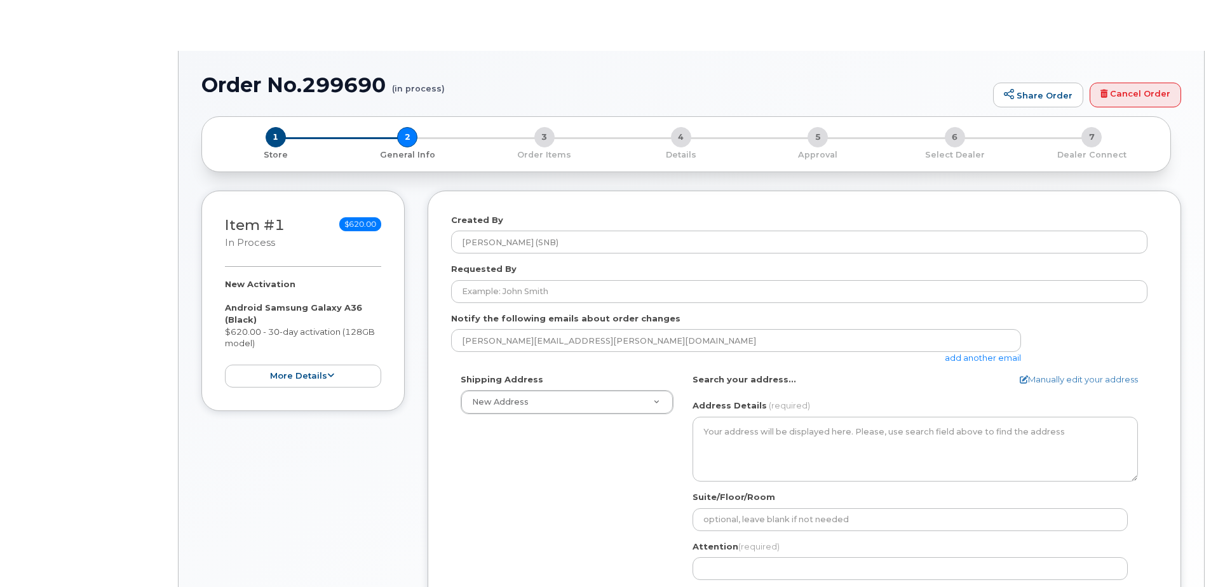
select select
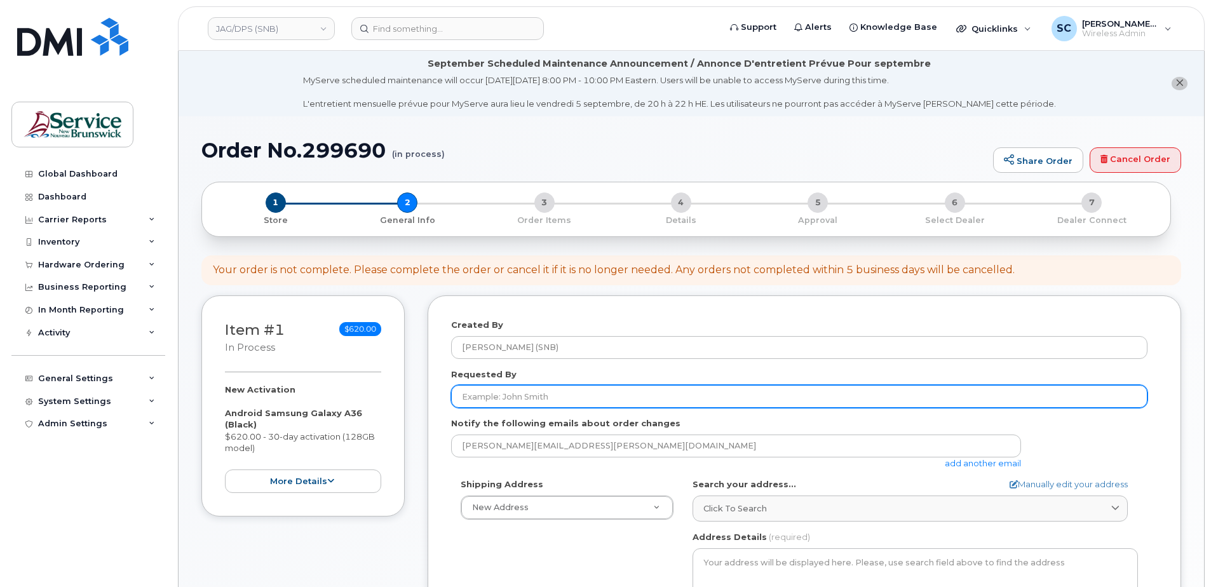
click at [546, 391] on input "Requested By" at bounding box center [799, 396] width 696 height 23
paste input "[PERSON_NAME][EMAIL_ADDRESS][PERSON_NAME][DOMAIN_NAME]"
type input "[PERSON_NAME][EMAIL_ADDRESS][PERSON_NAME][DOMAIN_NAME]"
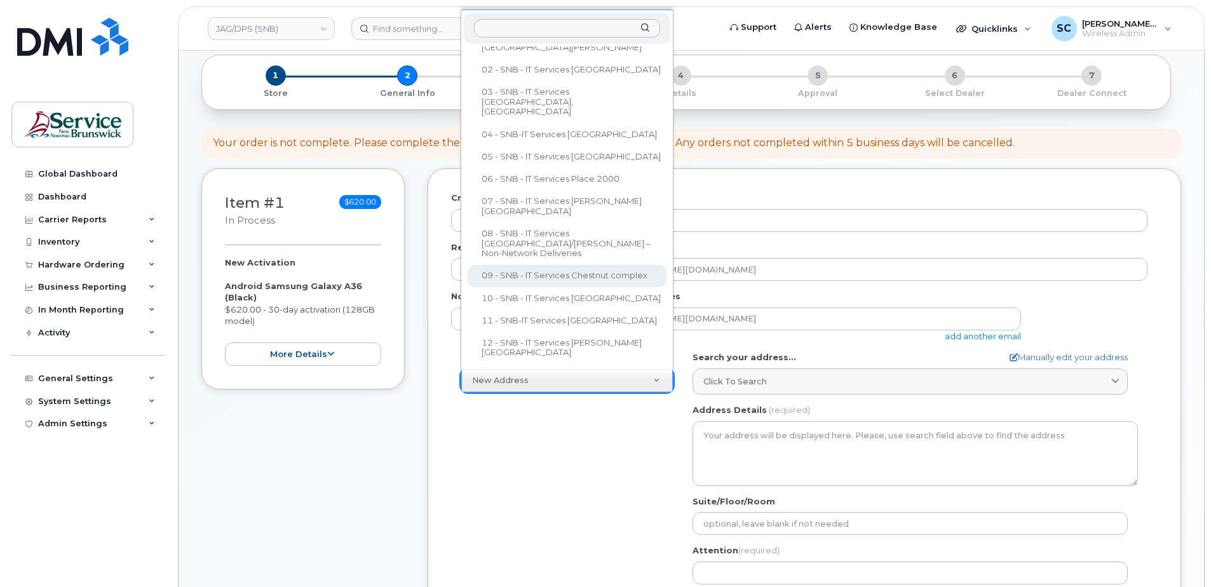
scroll to position [269, 0]
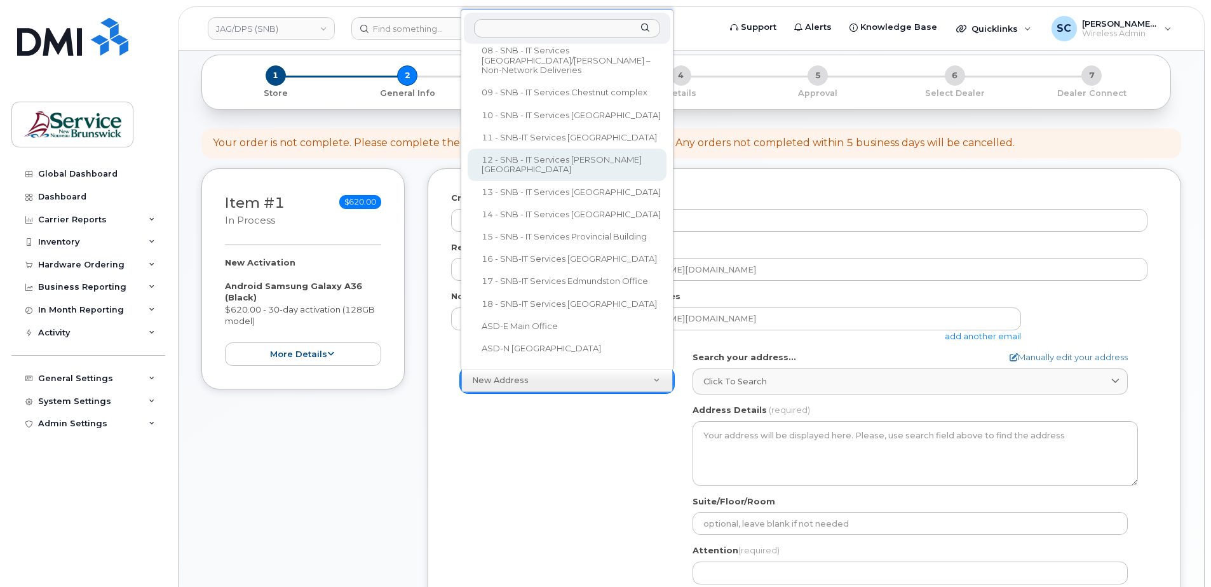
select select
type textarea "105-1600 Main St Moncton New Brunswick E1E 1G5"
type input "[PERSON_NAME]/[PERSON_NAME]"
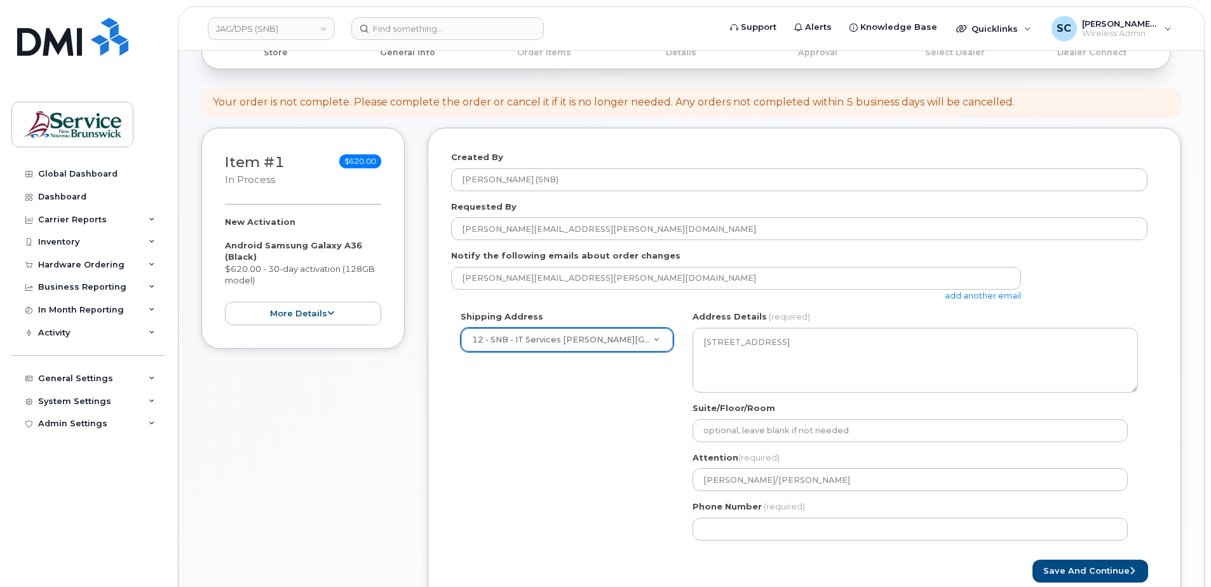
scroll to position [191, 0]
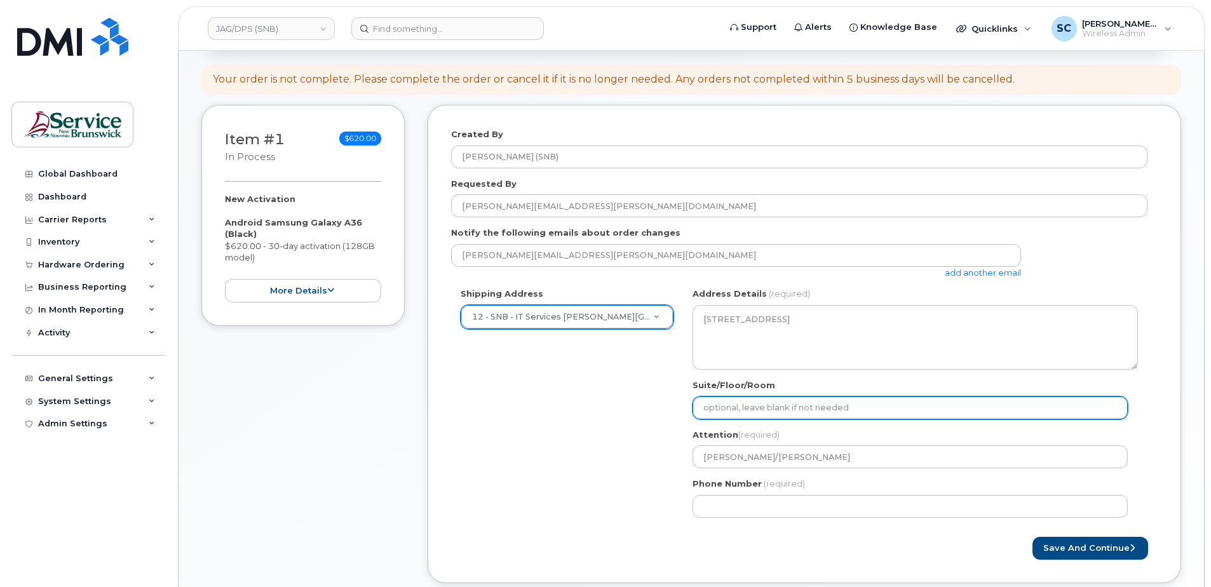
click at [732, 407] on input "Suite/Floor/Room" at bounding box center [909, 407] width 435 height 23
paste input "WO0000000484178"
select select
type input "WO0000000484178"
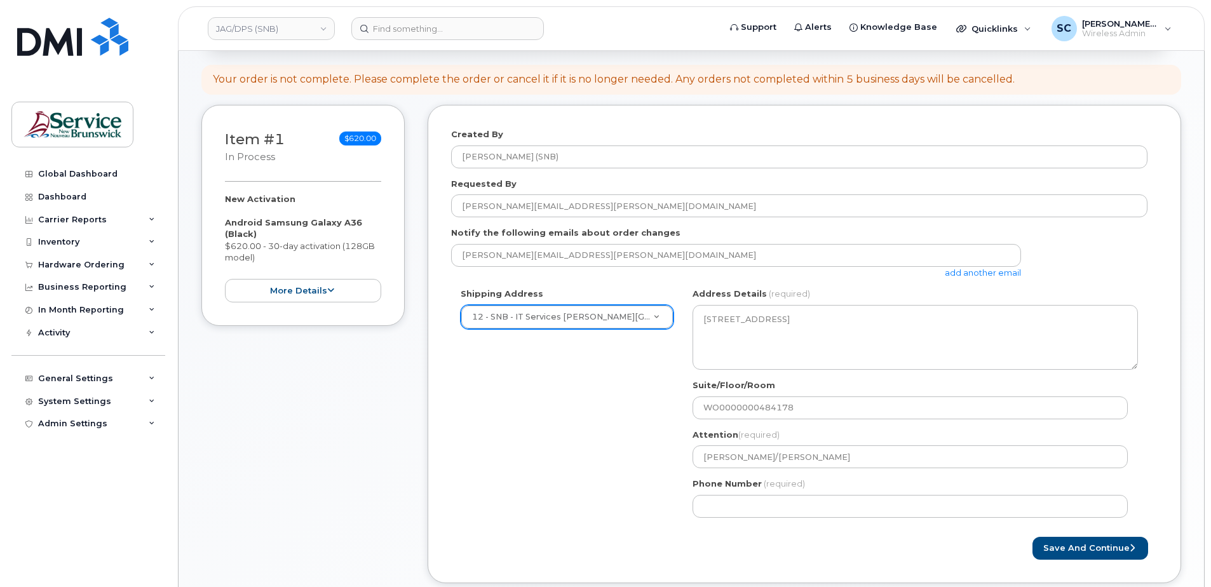
drag, startPoint x: 673, startPoint y: 499, endPoint x: 682, endPoint y: 502, distance: 9.4
click at [673, 499] on div "Shipping Address 12 - SNB - IT Services Jones Lake Place New Address 01 - SNB -…" at bounding box center [799, 407] width 696 height 239
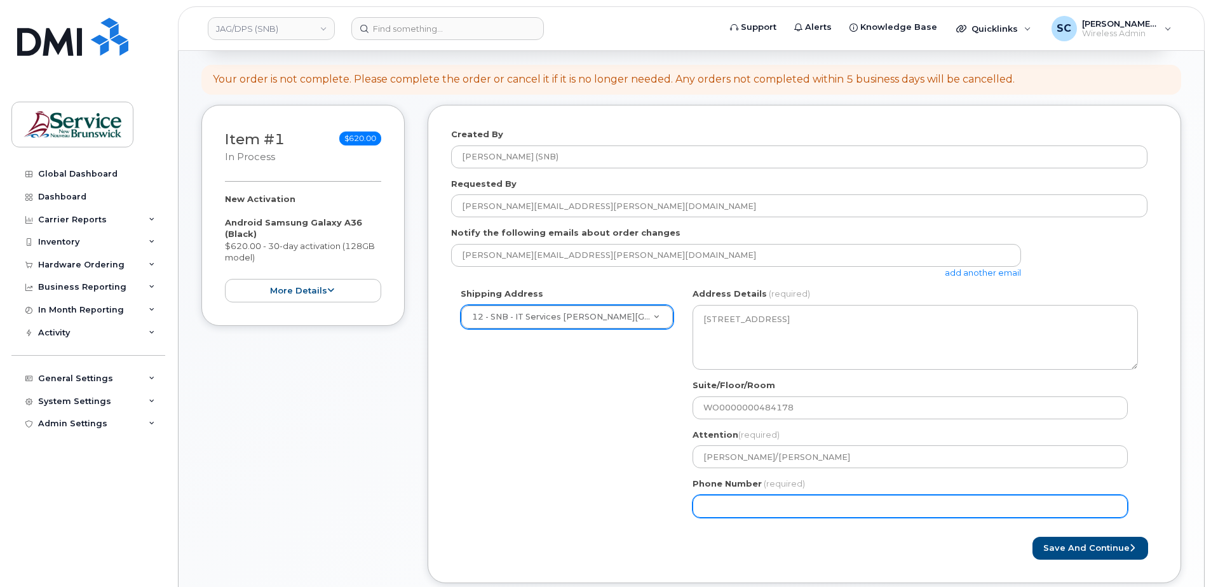
click at [726, 499] on input "Phone Number" at bounding box center [909, 506] width 435 height 23
type input "1234567890"
select select
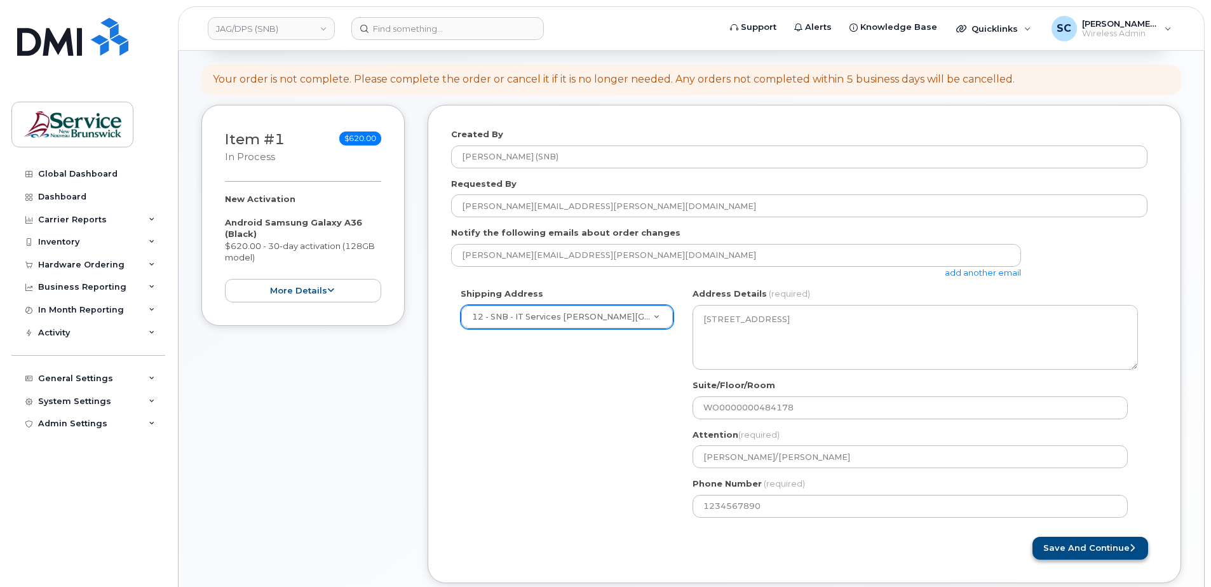
drag, startPoint x: 982, startPoint y: 563, endPoint x: 1040, endPoint y: 559, distance: 58.6
click at [983, 563] on div "Created By Slipp, Cameron (SNB) Requested By Michael.Johnston@gnb.ca Notify the…" at bounding box center [803, 344] width 753 height 478
click at [1066, 554] on button "Save and Continue" at bounding box center [1090, 549] width 116 height 24
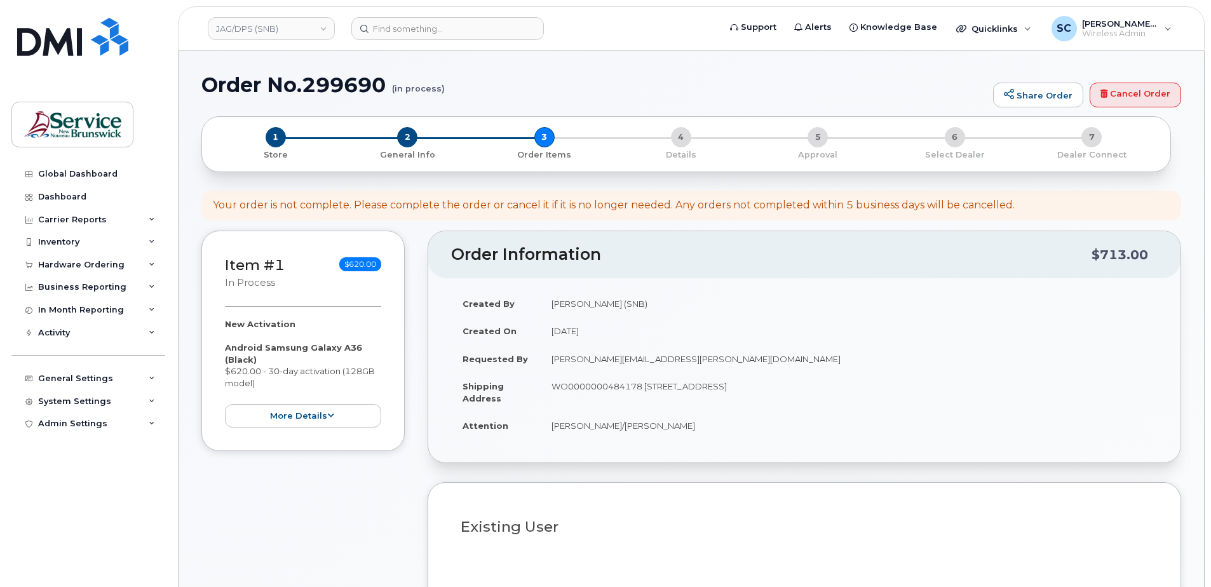
select select
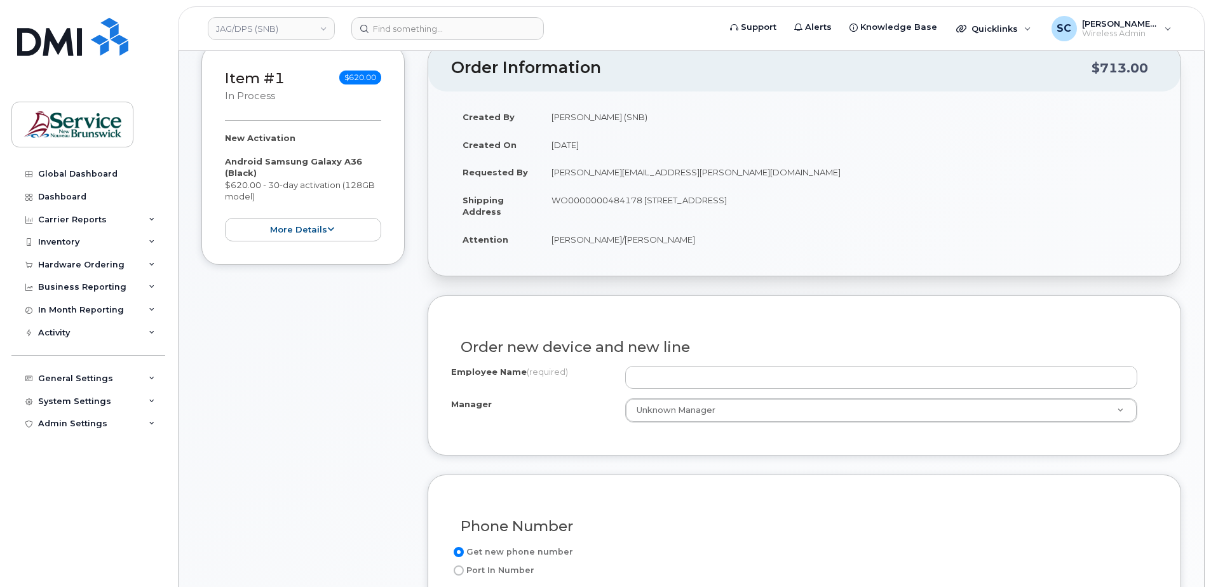
scroll to position [254, 0]
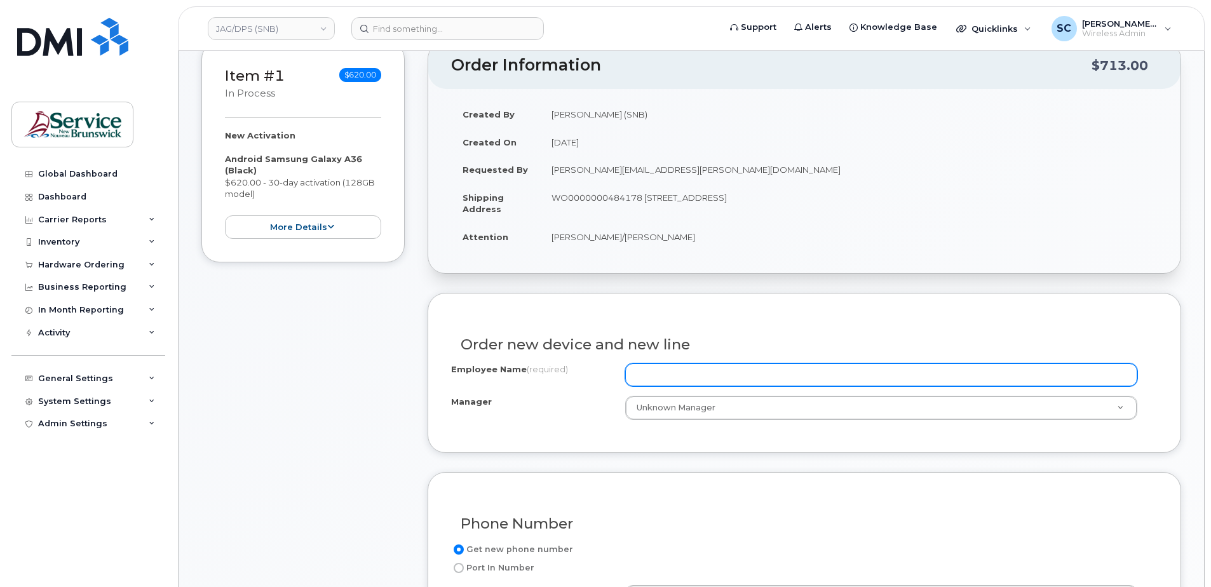
click at [671, 378] on input "Employee Name (required)" at bounding box center [881, 374] width 512 height 23
paste input "[PERSON_NAME], [PERSON_NAME]"
type input "[PERSON_NAME], [PERSON_NAME]"
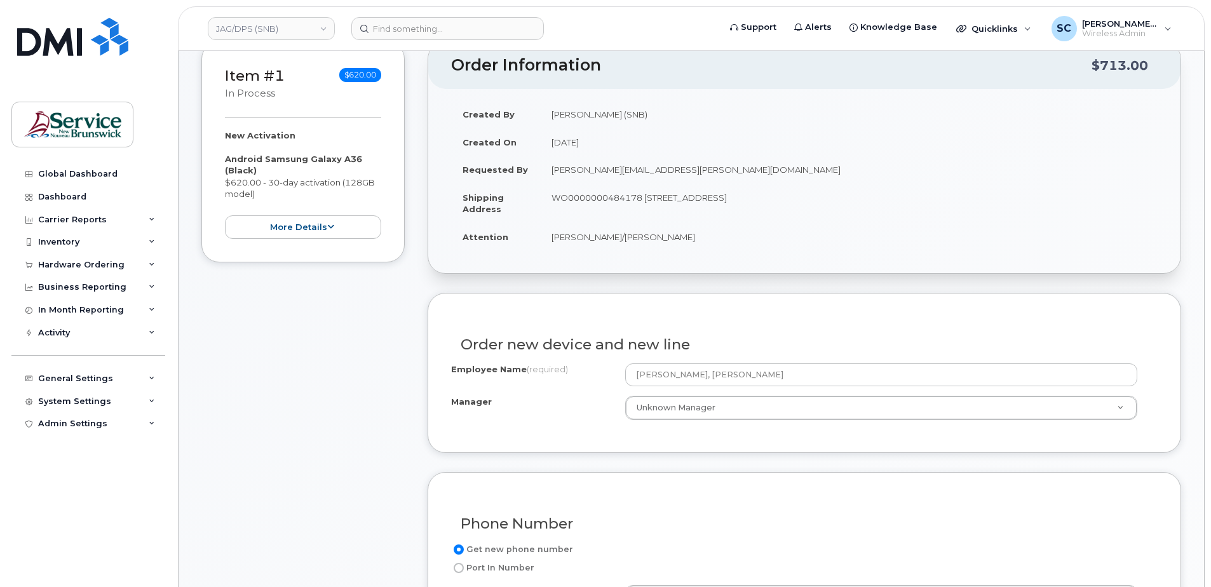
click at [732, 314] on div "Order new device and new line Employee Name (required) [PERSON_NAME], [PERSON_N…" at bounding box center [803, 372] width 753 height 159
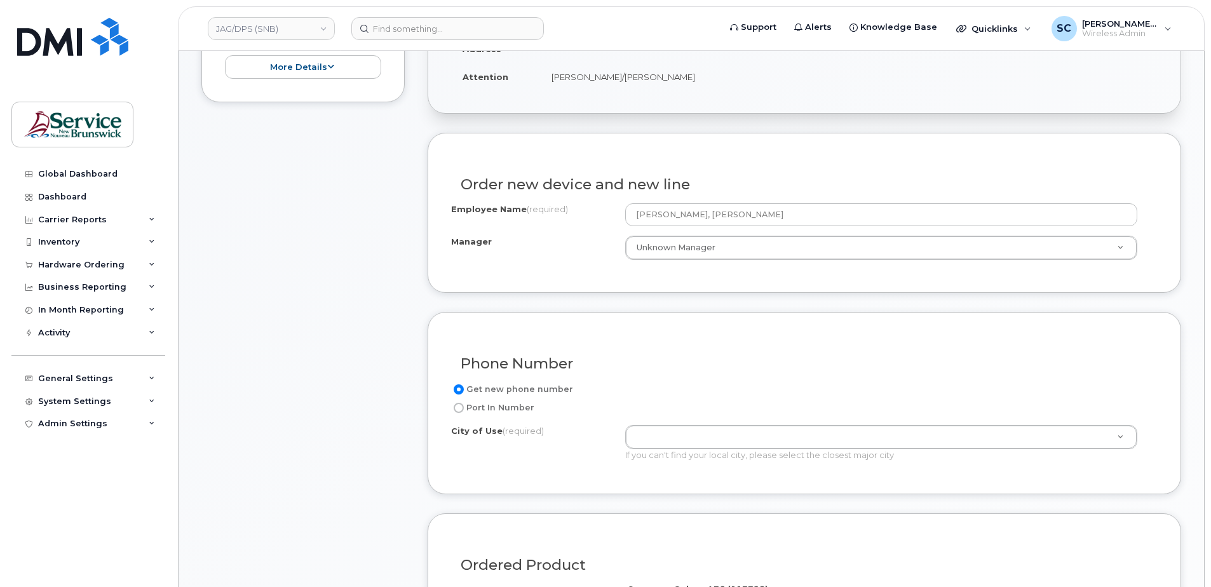
scroll to position [445, 0]
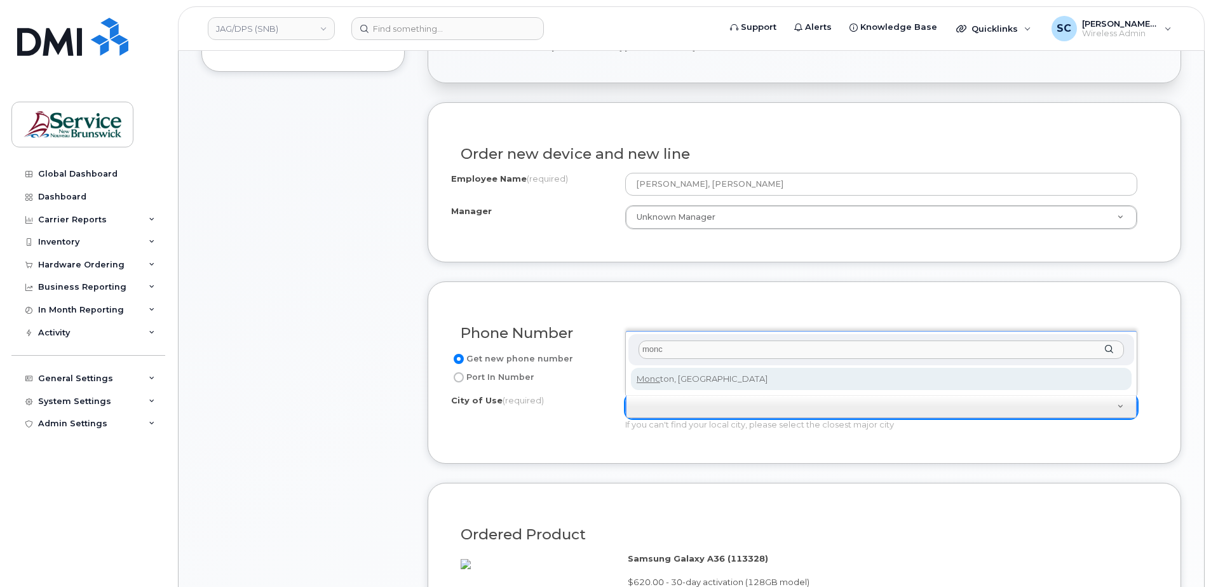
type input "monc"
type input "1817"
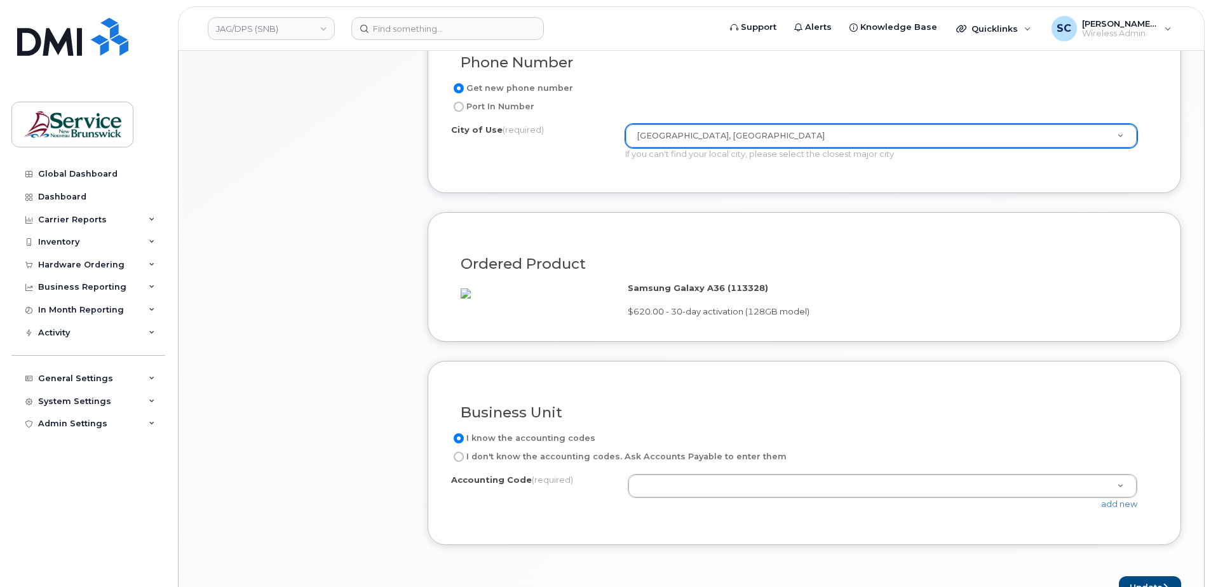
scroll to position [762, 0]
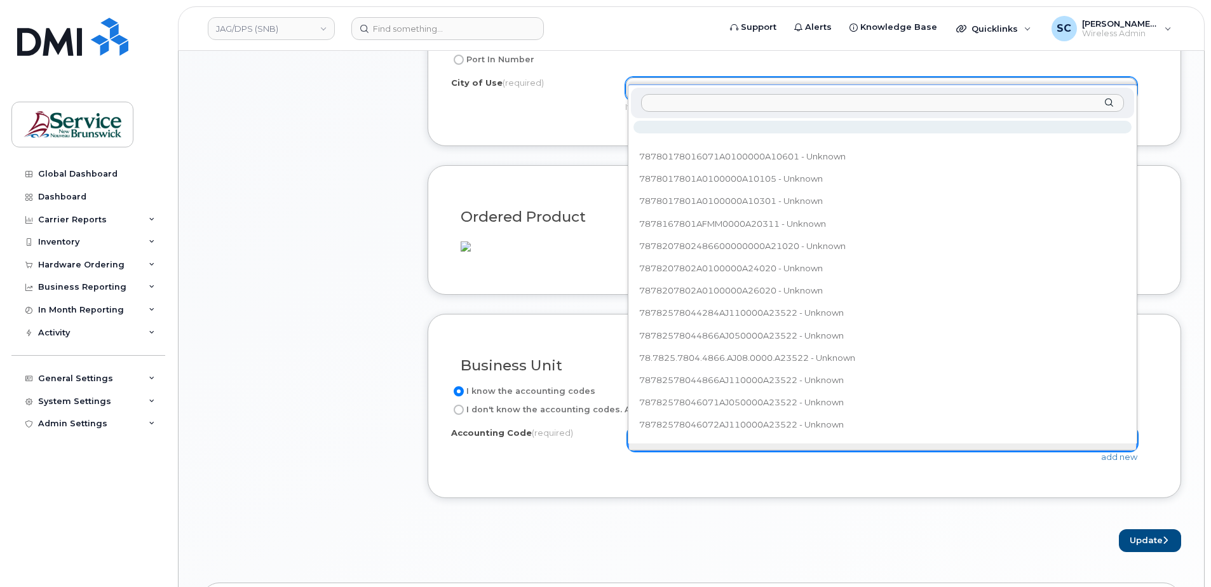
type input "78.7865.7803.6072.A010.0000.A36565"
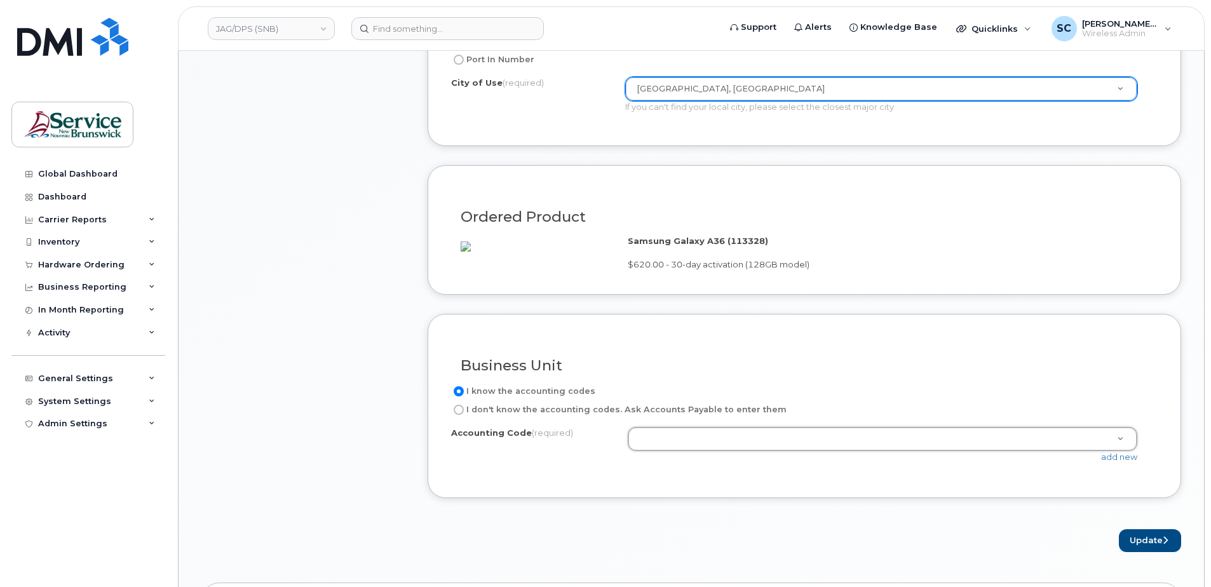
drag, startPoint x: 788, startPoint y: 494, endPoint x: 997, endPoint y: 480, distance: 209.4
click at [1110, 462] on link "add new" at bounding box center [1119, 457] width 36 height 10
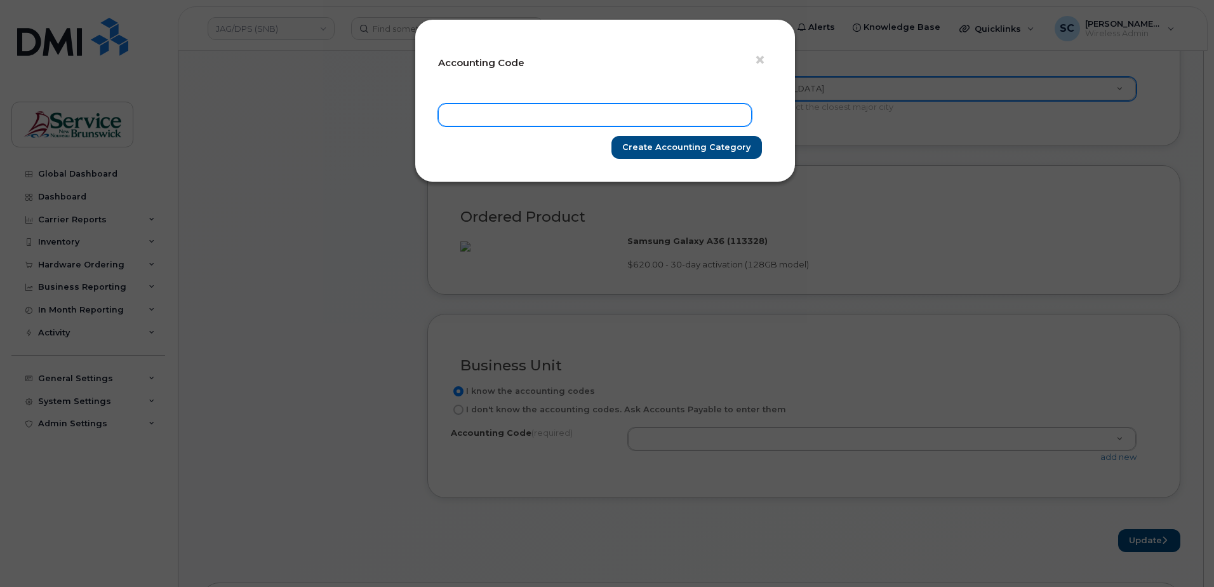
click at [658, 114] on input "text" at bounding box center [595, 115] width 314 height 23
paste input "78.7865.7803.6072.A010.0000.A36565"
type input "78.7865.7803.6072.A010.0000.A36565"
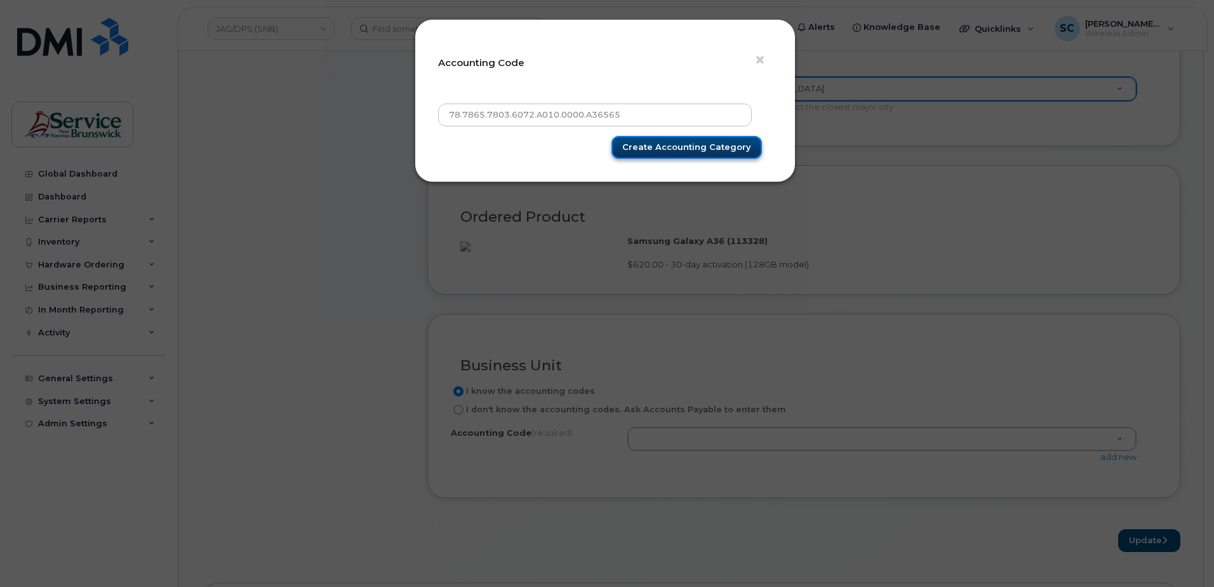
click at [701, 143] on input "Create Accounting category" at bounding box center [687, 148] width 151 height 24
type input "Create Accounting category"
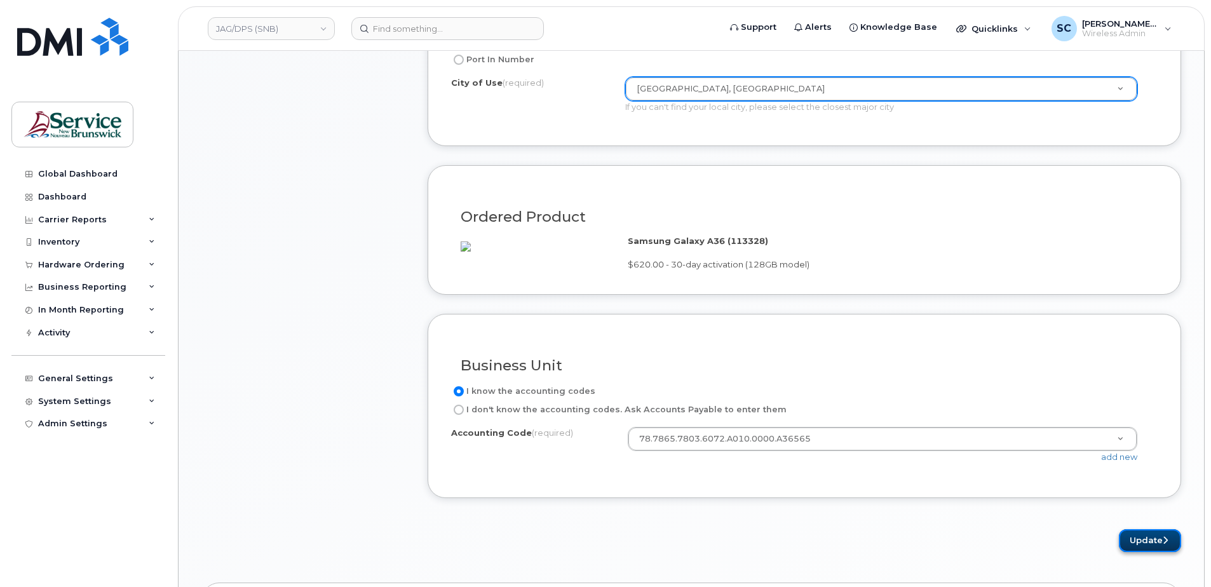
click at [1143, 550] on button "Update" at bounding box center [1150, 541] width 62 height 24
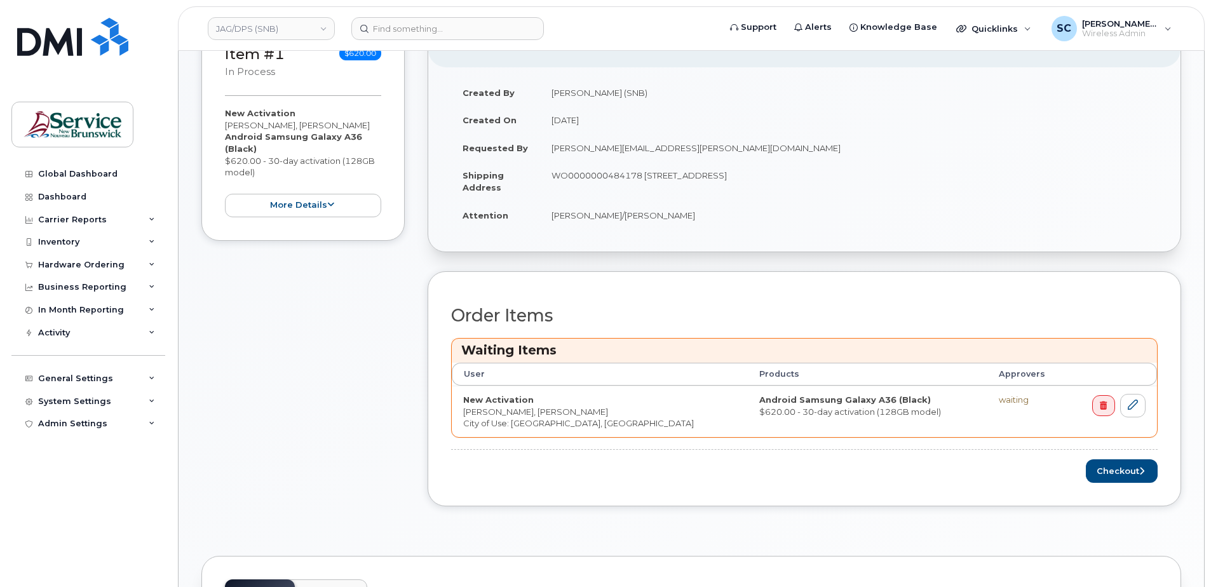
scroll to position [381, 0]
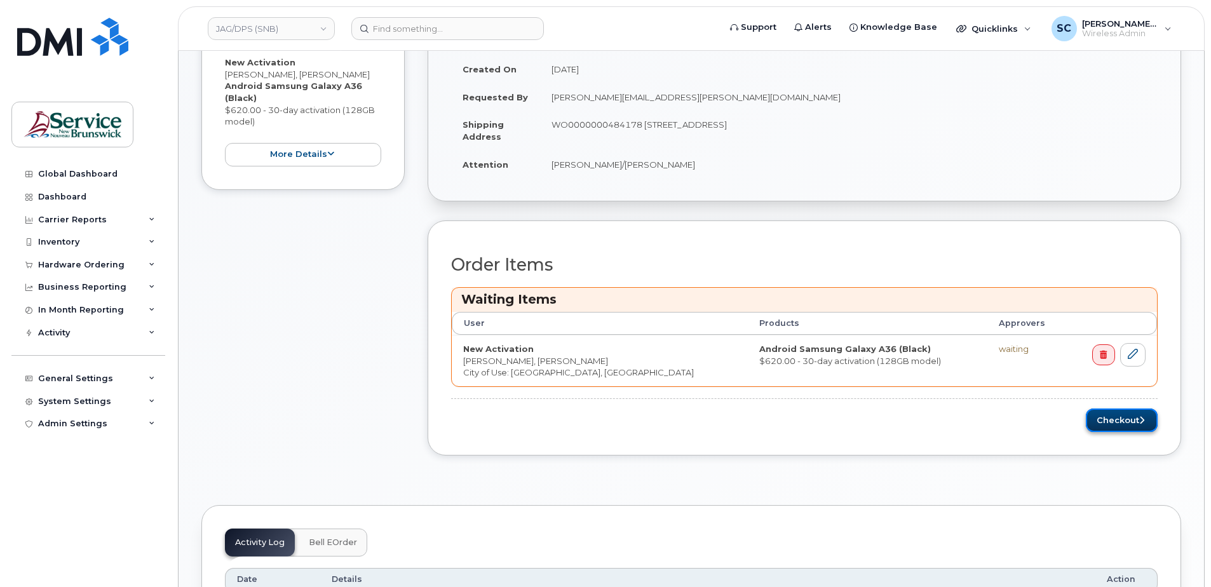
click at [1115, 421] on button "Checkout" at bounding box center [1122, 420] width 72 height 24
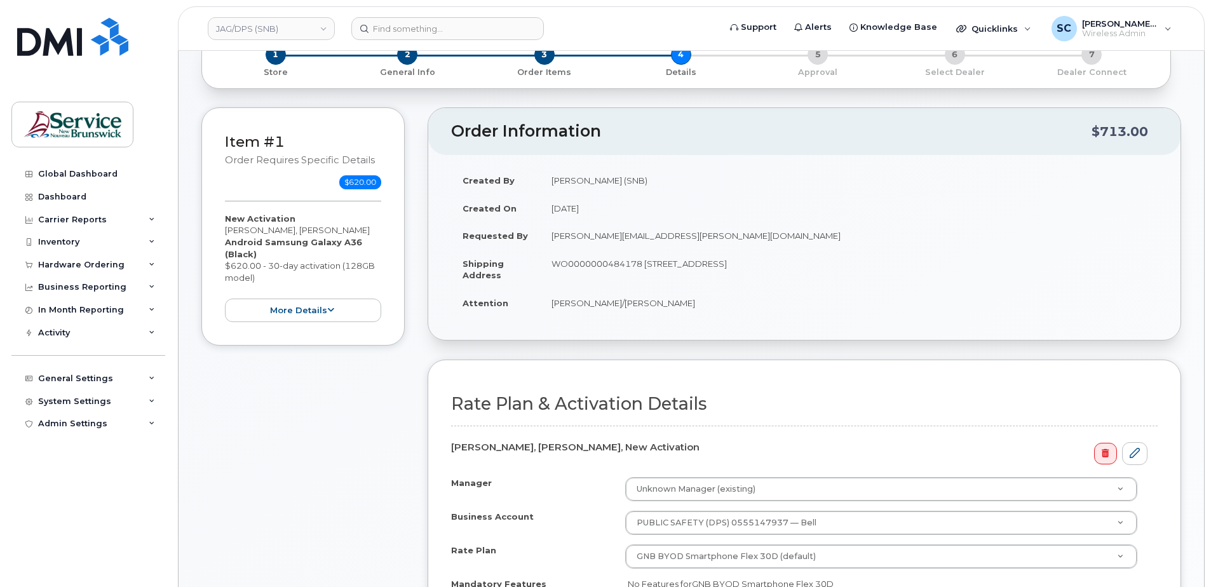
scroll to position [381, 0]
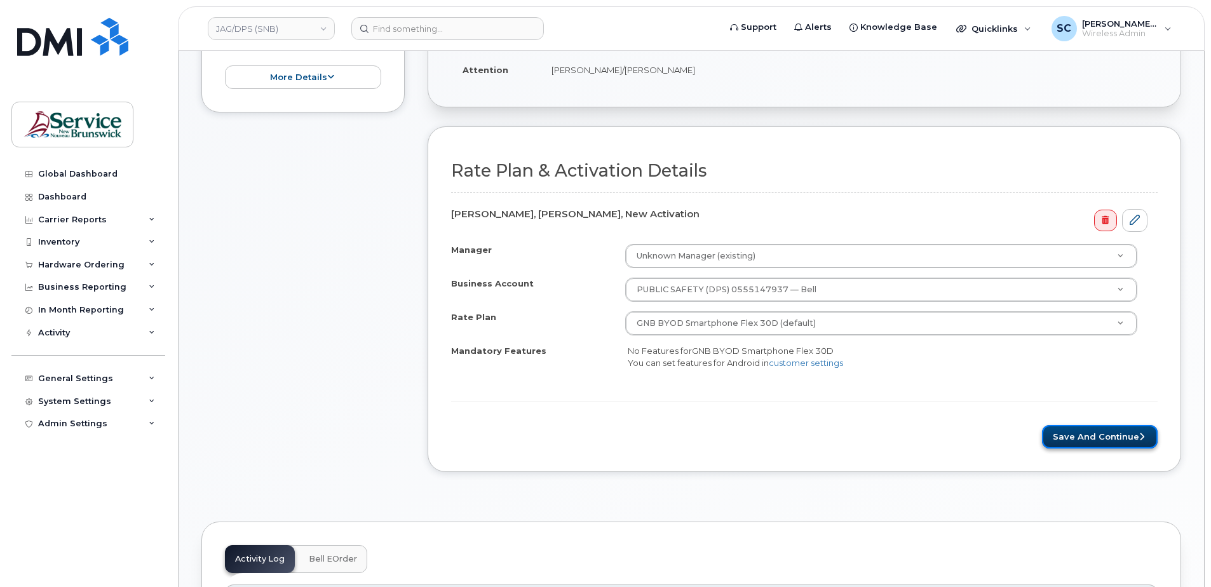
click at [1103, 441] on button "Save and Continue" at bounding box center [1100, 437] width 116 height 24
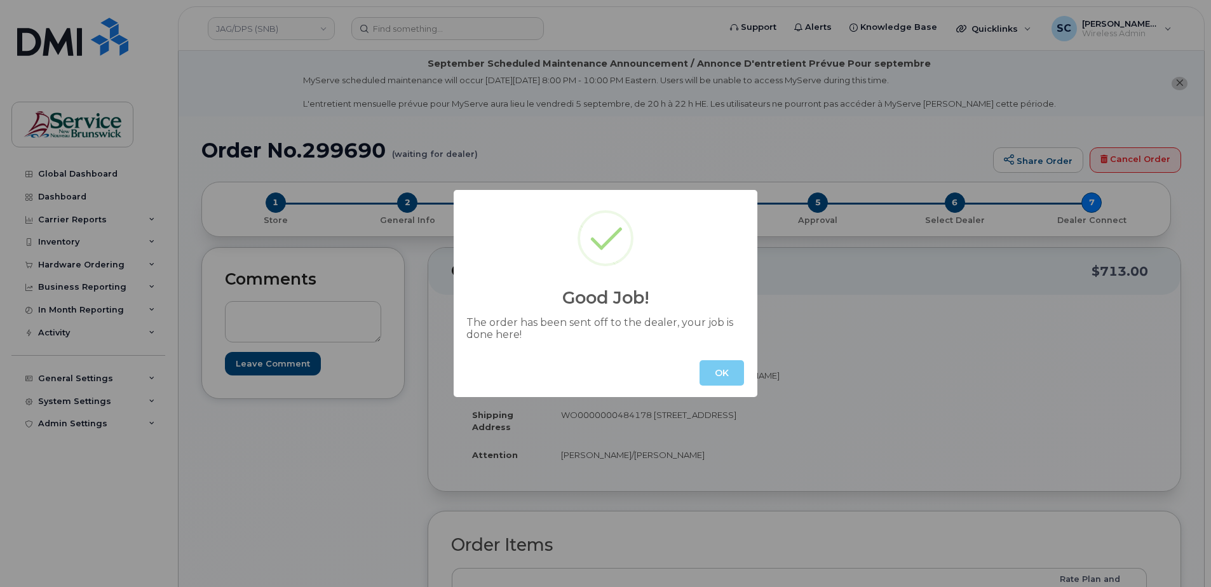
click at [726, 370] on button "OK" at bounding box center [721, 372] width 44 height 25
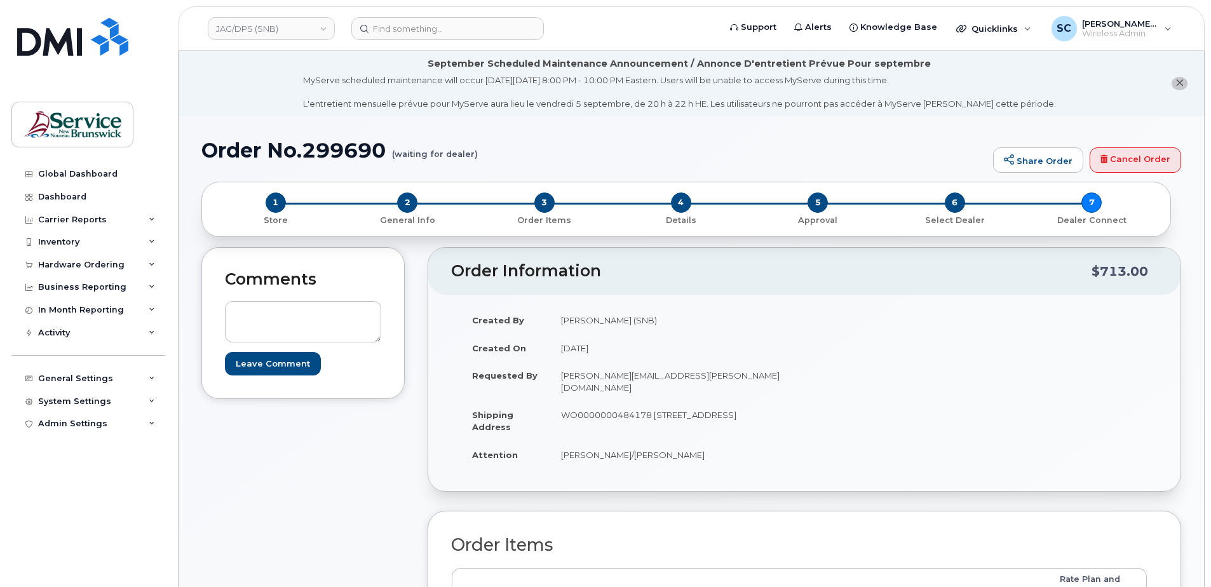
click at [346, 145] on h1 "Order No.299690 (waiting for dealer)" at bounding box center [593, 150] width 785 height 22
copy h1 "299690"
click at [95, 267] on div "Hardware Ordering" at bounding box center [81, 265] width 86 height 10
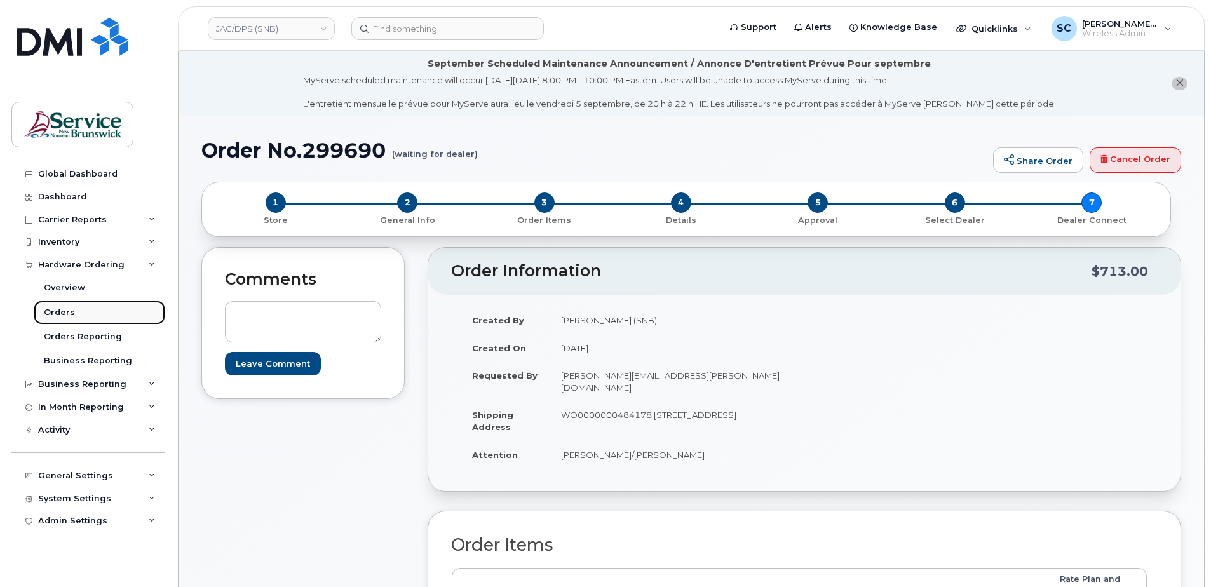
click at [81, 315] on link "Orders" at bounding box center [99, 312] width 131 height 24
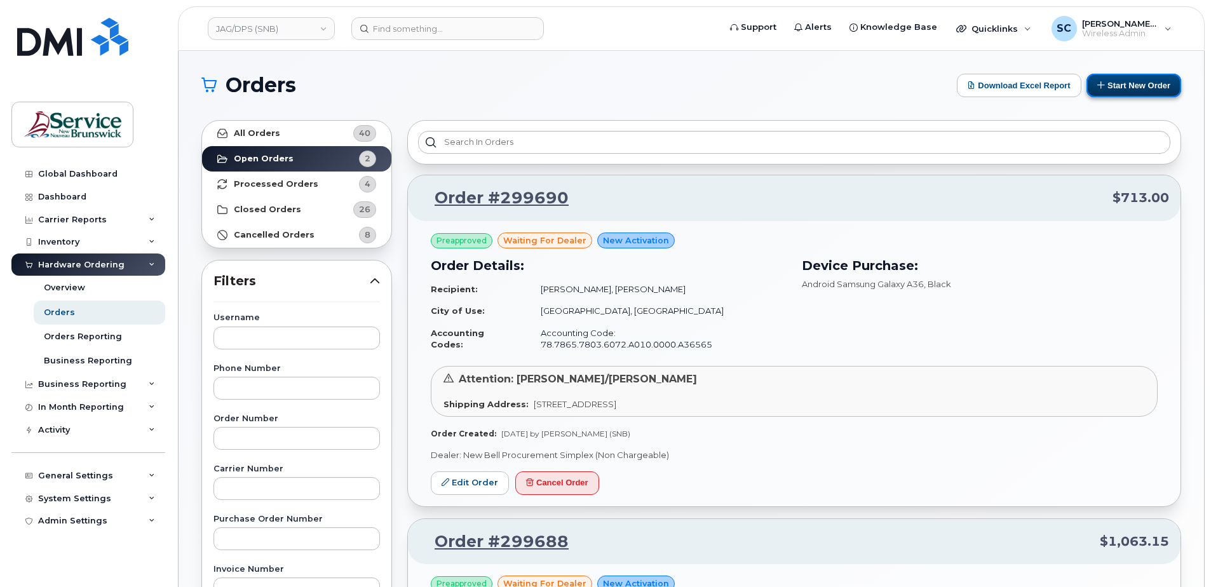
click at [1124, 87] on button "Start New Order" at bounding box center [1133, 86] width 95 height 24
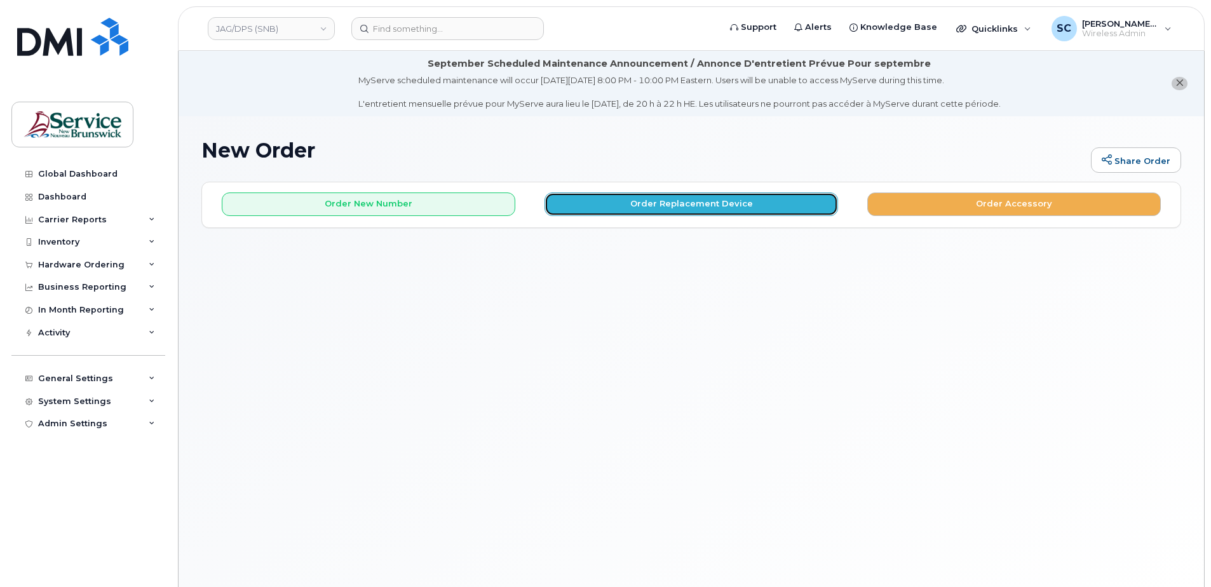
click at [663, 209] on button "Order Replacement Device" at bounding box center [690, 204] width 293 height 24
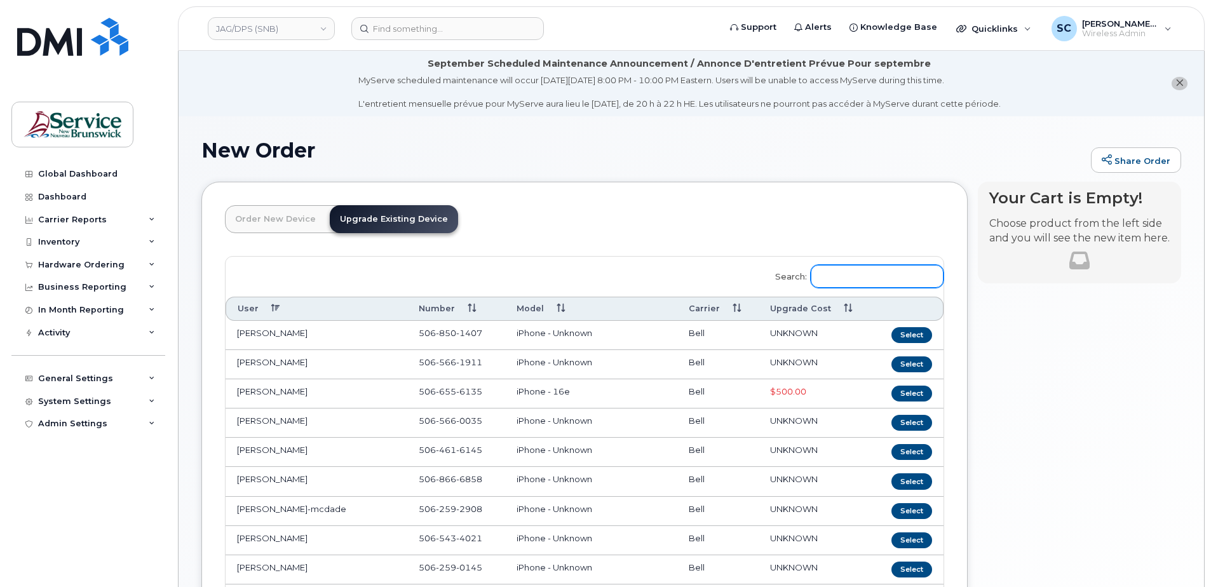
click at [842, 281] on input "Search:" at bounding box center [877, 276] width 133 height 23
paste input "5064267431"
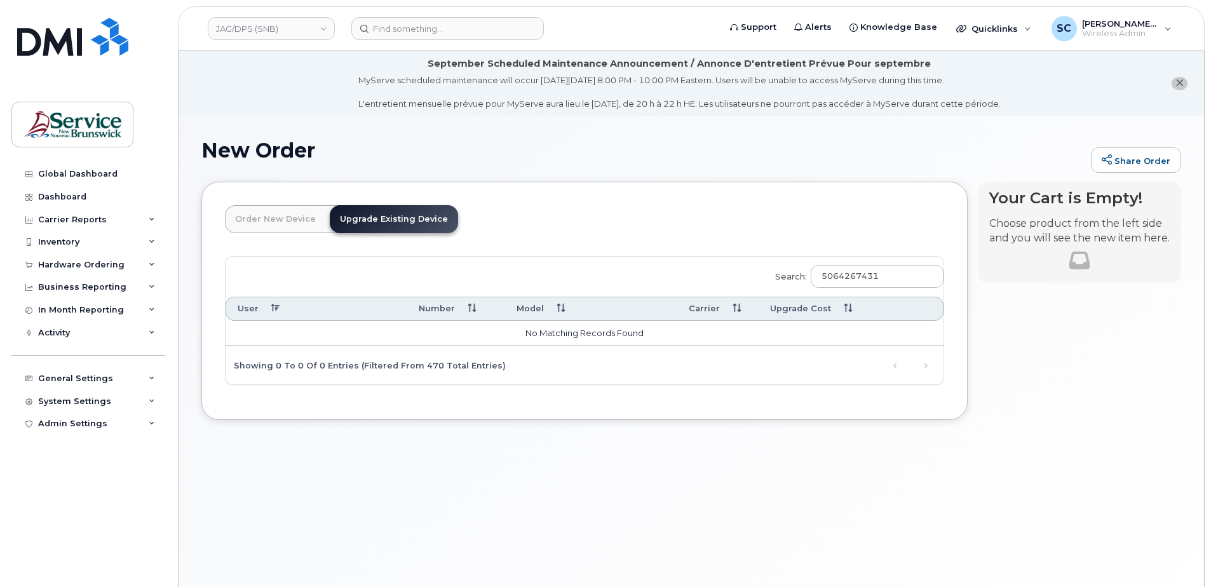
click at [622, 271] on div "Search: 5064267431 User Number Model Carrier Upgrade Cost Previous Next" at bounding box center [584, 321] width 718 height 128
click at [885, 273] on input "5064267431" at bounding box center [877, 276] width 133 height 23
type input "t"
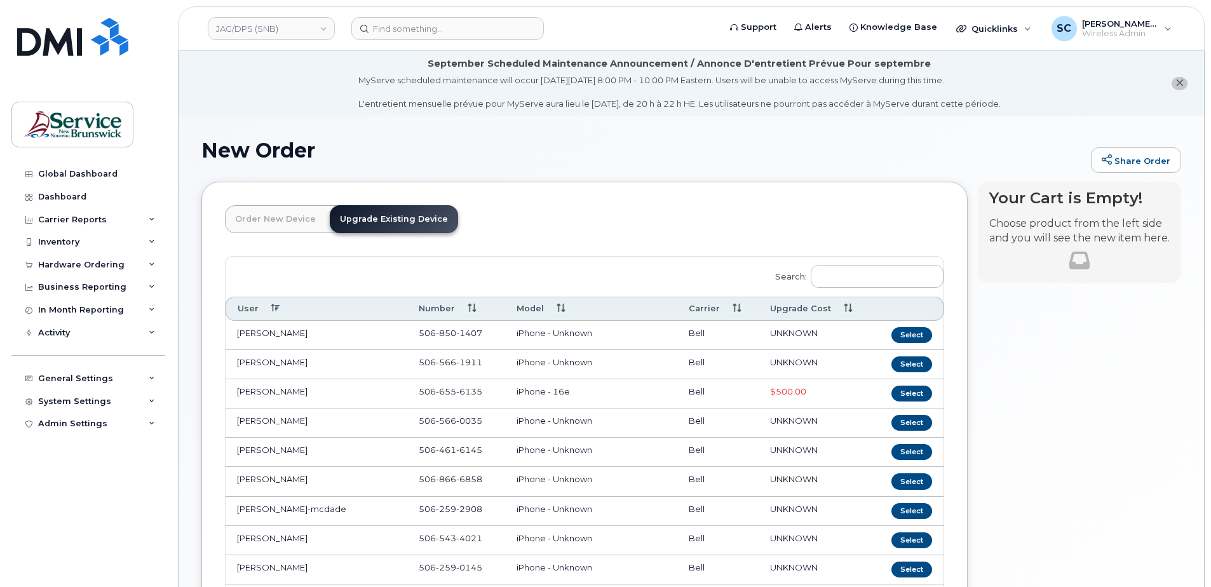
click at [722, 205] on header "Order New Device Upgrade Existing Device Order new device and new line Order ne…" at bounding box center [584, 230] width 719 height 51
